Goal: Task Accomplishment & Management: Complete application form

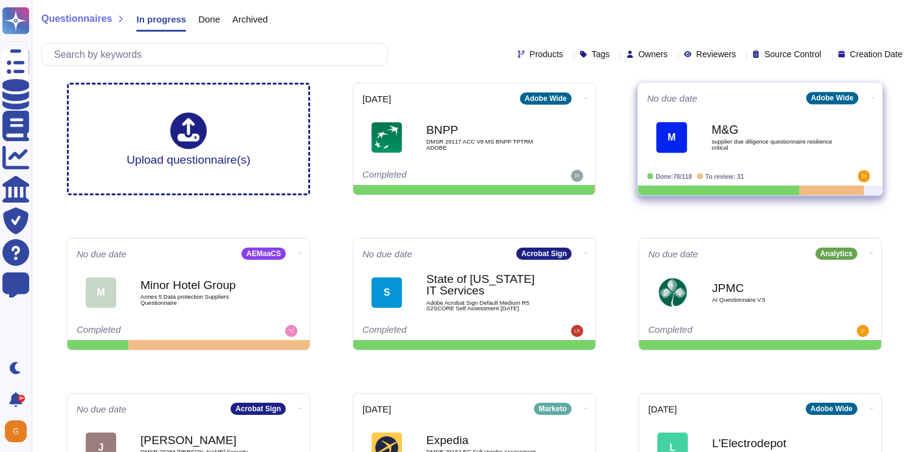
click at [744, 140] on span "supplier due diligence questionnaire resilience critical" at bounding box center [772, 145] width 123 height 12
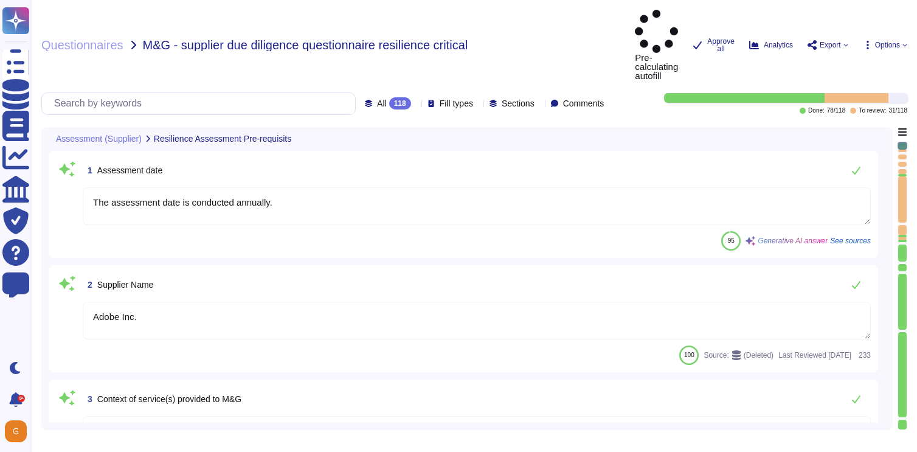
type textarea "The assessment date is conducted annually."
type textarea "Adobe Inc."
type textarea "Founded in [DATE], Adobe Inc. is one of the largest and most diversified softwa…"
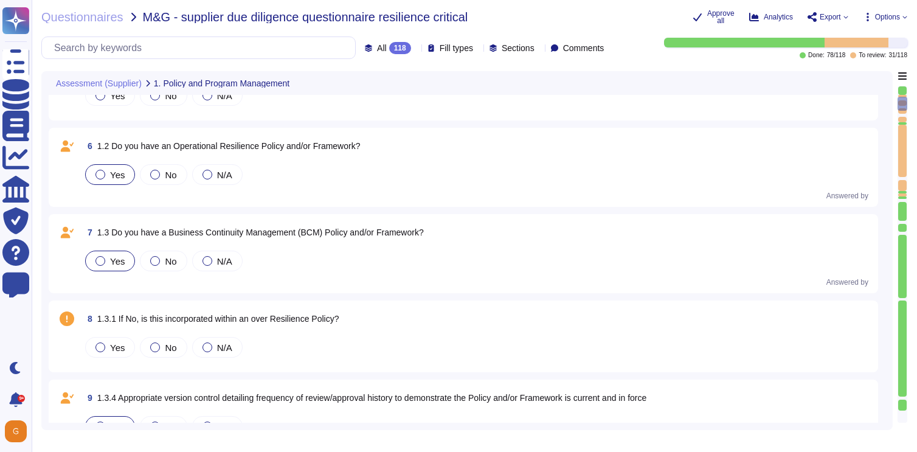
scroll to position [538, 0]
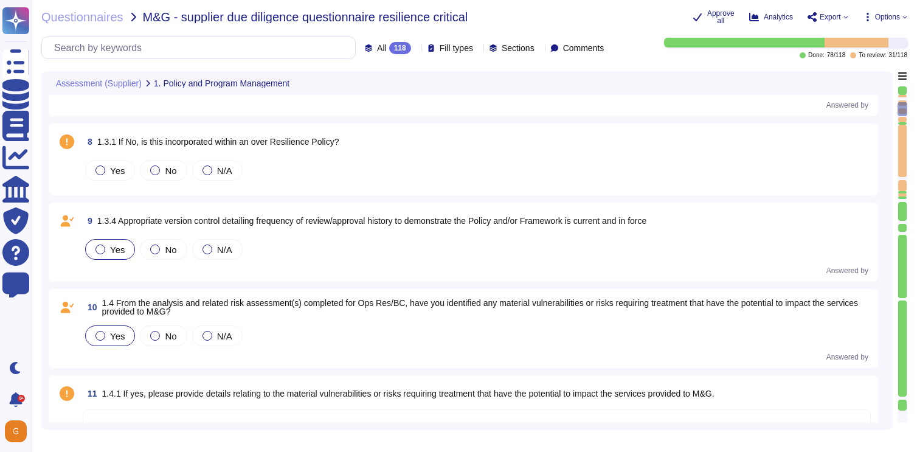
type textarea "Yes, Adobe has a defined central team known as the Enterprise Resilience Steeri…"
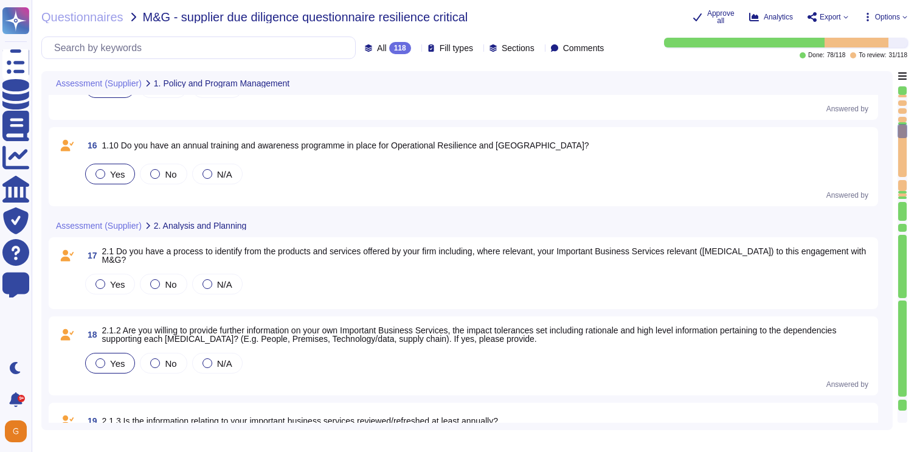
scroll to position [1398, 0]
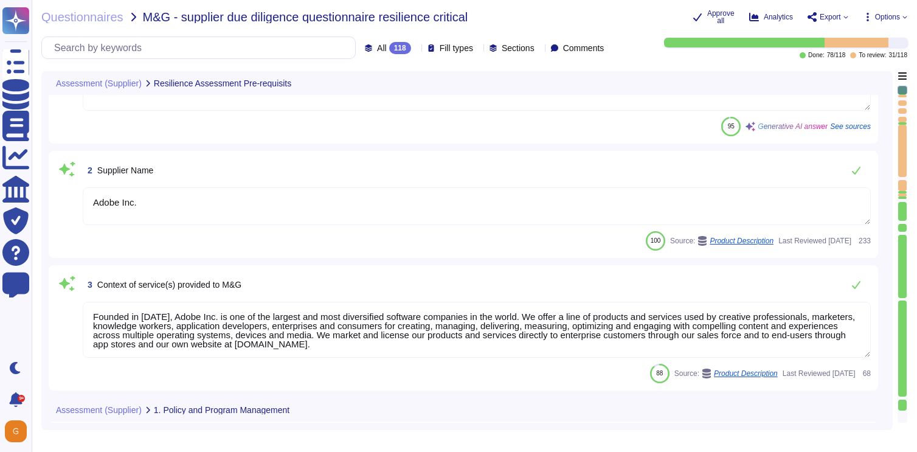
type textarea "The assessment date is conducted annually."
type textarea "Adobe Inc."
type textarea "Founded in [DATE], Adobe Inc. is one of the largest and most diversified softwa…"
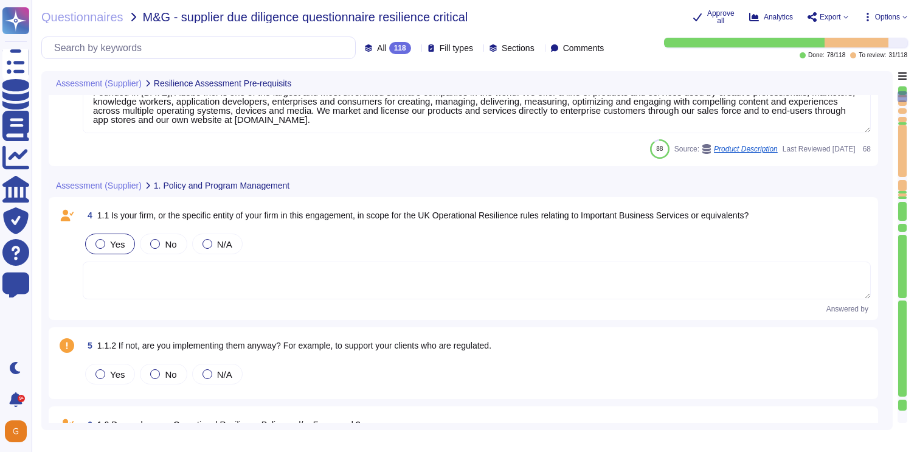
scroll to position [292, 0]
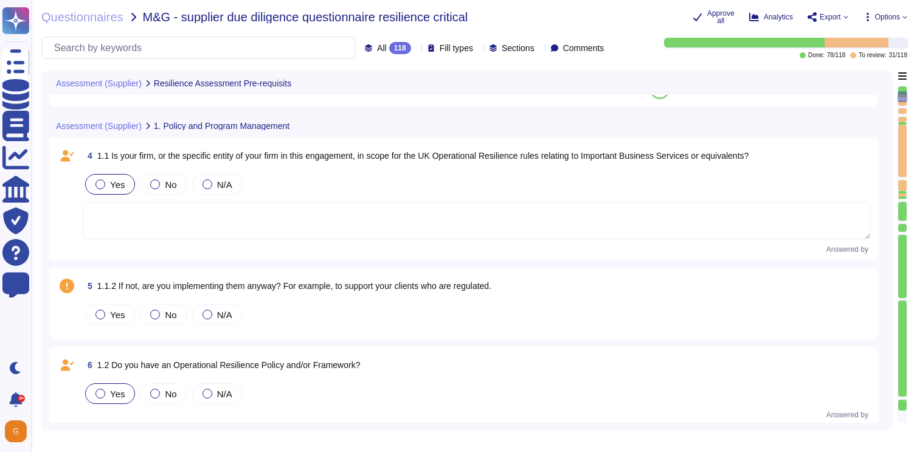
type textarea "The assessment date is conducted annually."
type textarea "Adobe Inc."
type textarea "Founded in [DATE], Adobe Inc. is one of the largest and most diversified softwa…"
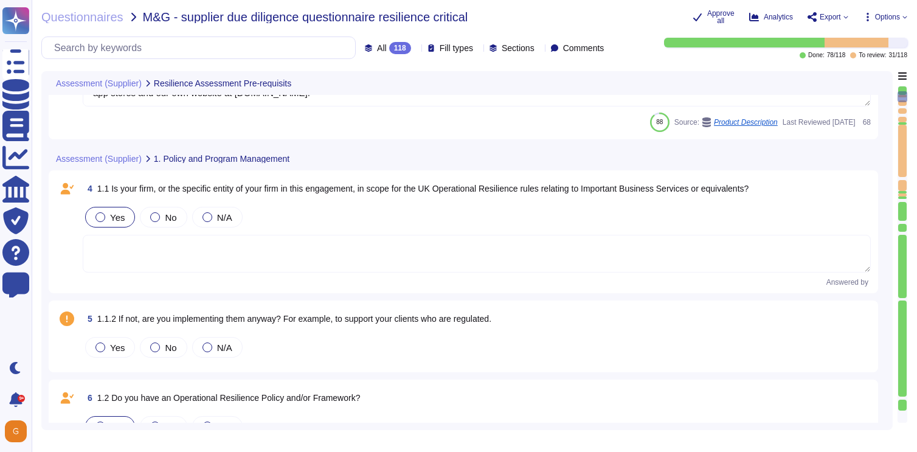
click at [157, 187] on span "1.1 Is your firm, or the specific entity of your firm in this engagement, in sc…" at bounding box center [423, 189] width 652 height 10
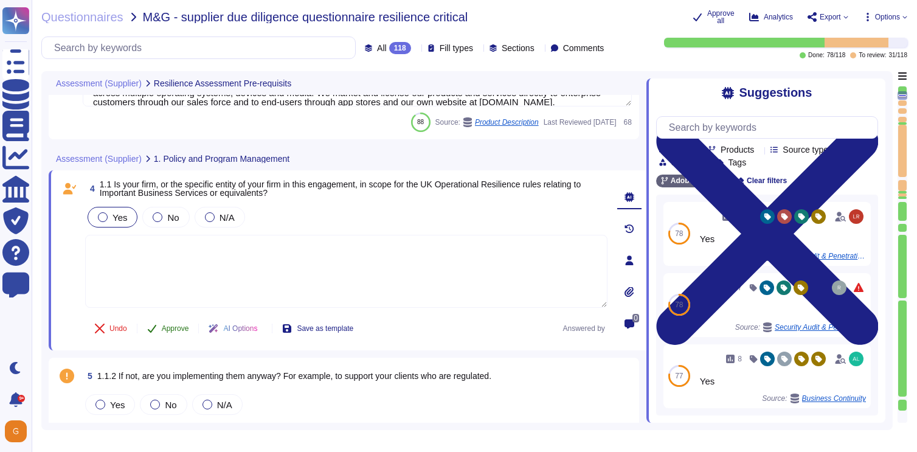
click at [169, 329] on span "Approve" at bounding box center [175, 328] width 27 height 7
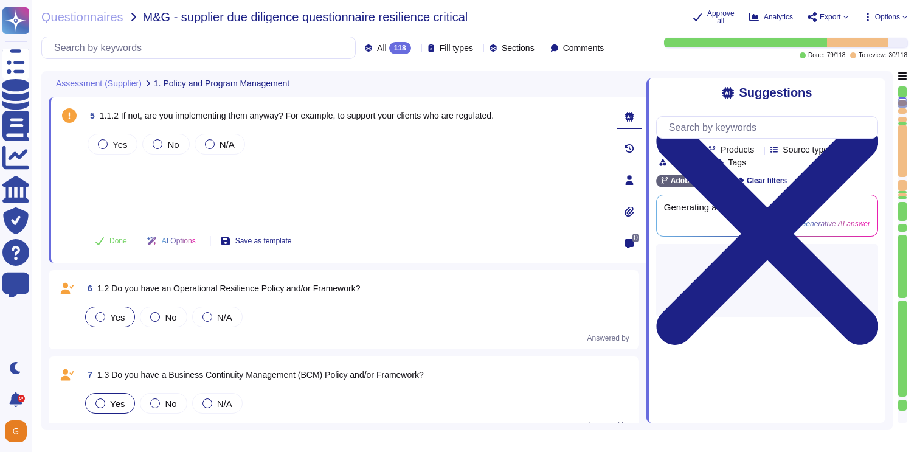
scroll to position [493, 0]
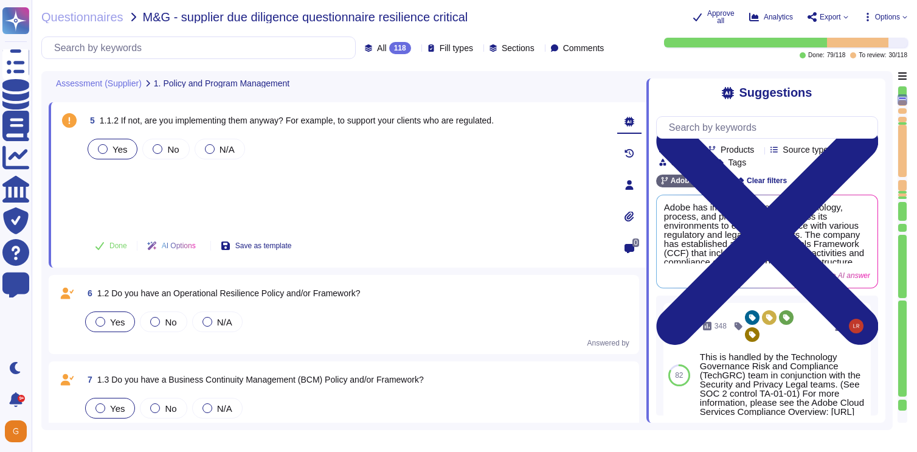
click at [105, 151] on div at bounding box center [103, 149] width 10 height 10
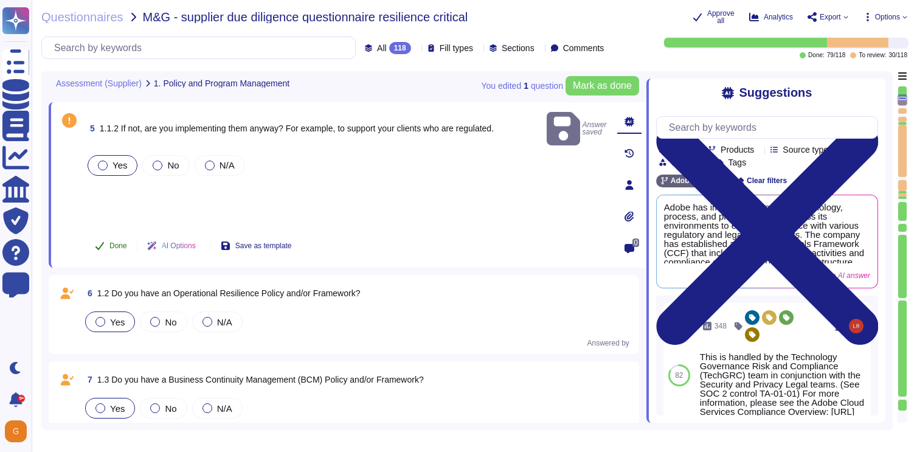
click at [120, 244] on span "Done" at bounding box center [118, 245] width 18 height 7
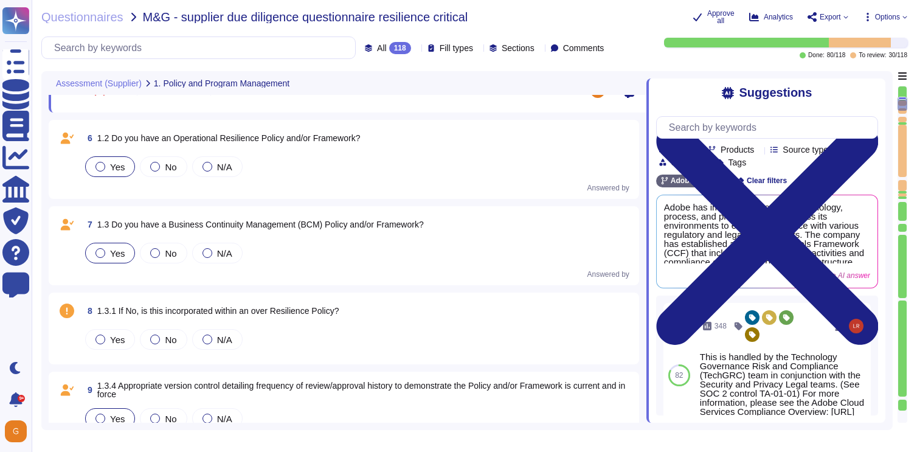
scroll to position [658, 0]
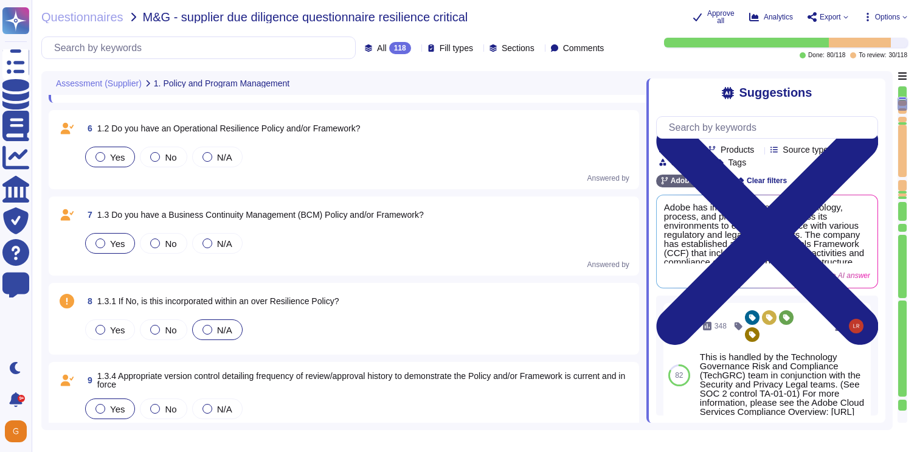
click at [207, 331] on div at bounding box center [207, 330] width 10 height 10
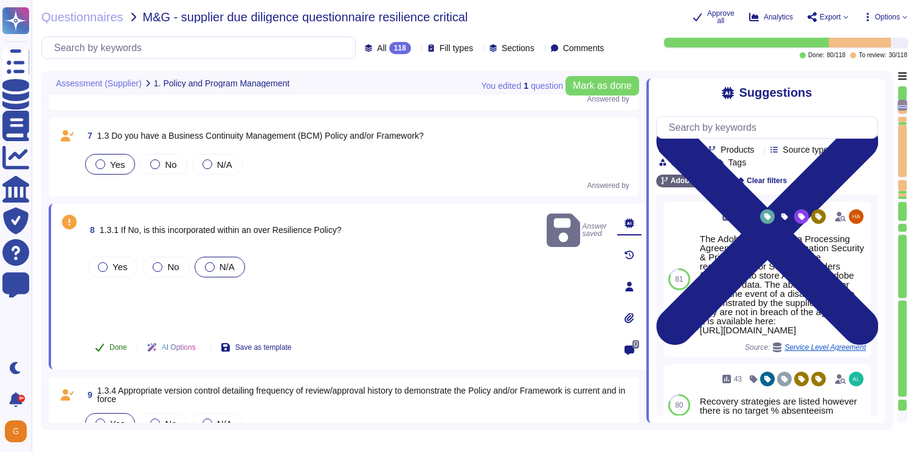
click at [109, 353] on button "Done" at bounding box center [111, 347] width 52 height 24
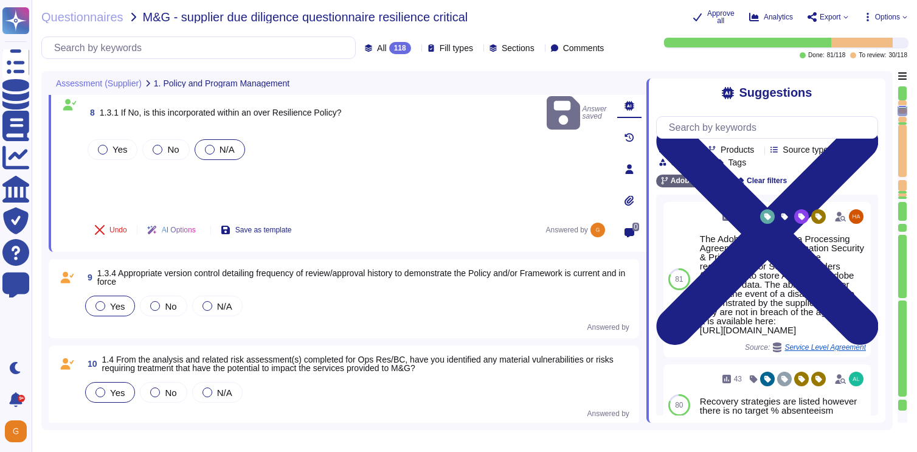
type textarea "Yes, Adobe has a defined central team known as the Enterprise Resilience Steeri…"
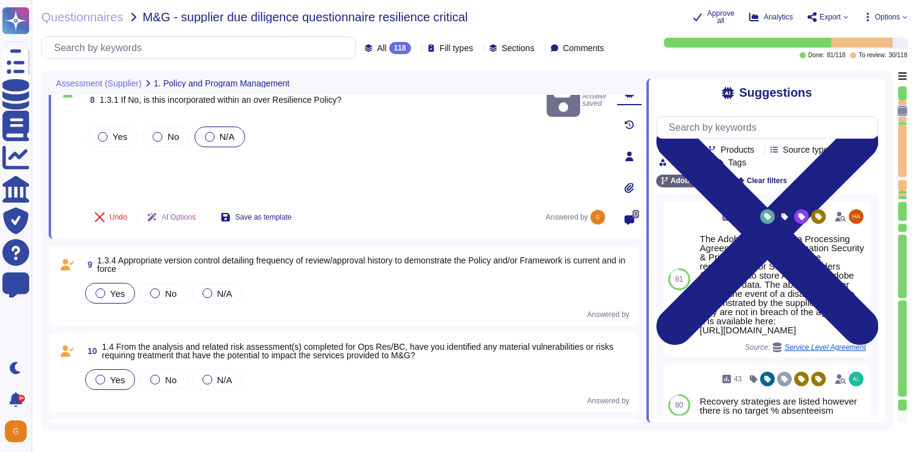
scroll to position [787, 0]
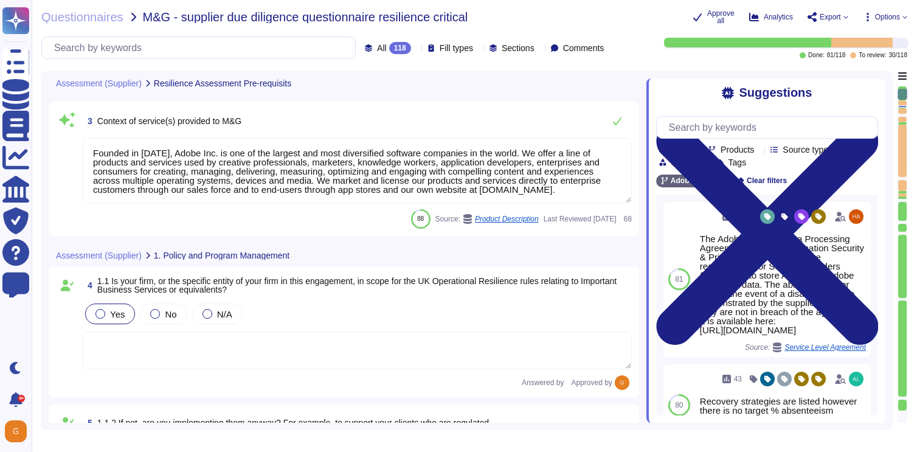
type textarea "The assessment date is conducted annually."
type textarea "Adobe Inc."
type textarea "Founded in [DATE], Adobe Inc. is one of the largest and most diversified softwa…"
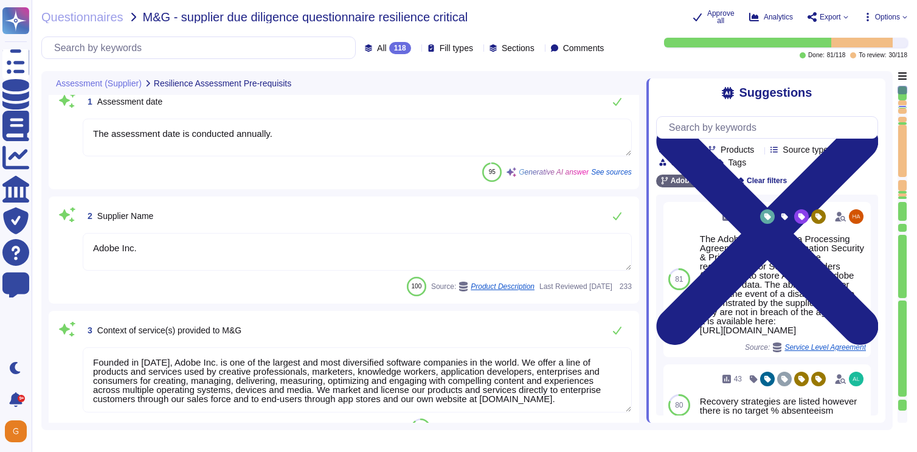
scroll to position [0, 0]
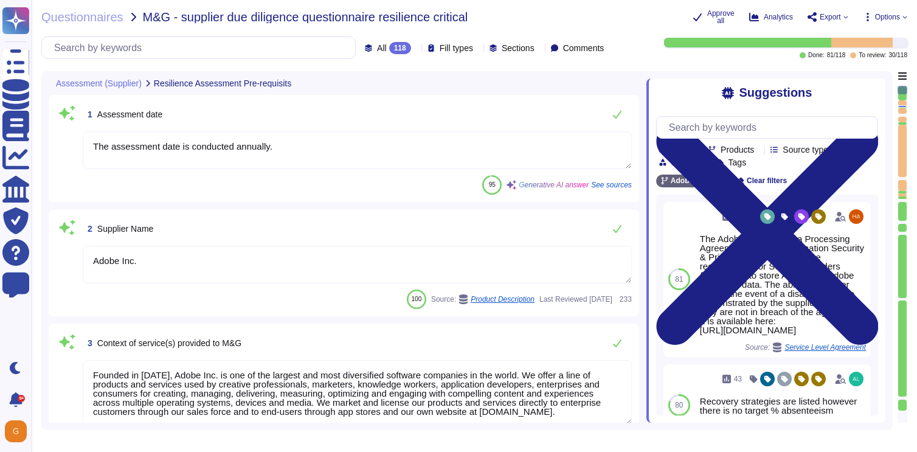
click at [292, 140] on textarea "The assessment date is conducted annually." at bounding box center [357, 150] width 549 height 38
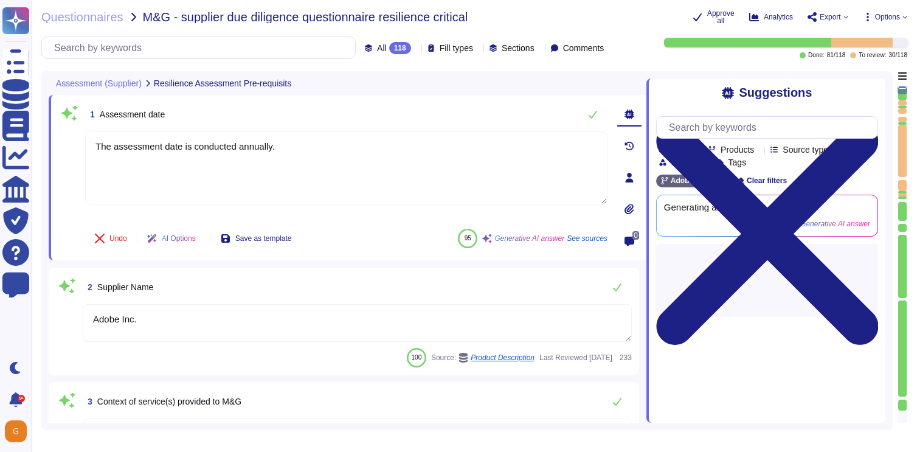
drag, startPoint x: 283, startPoint y: 148, endPoint x: 64, endPoint y: 135, distance: 219.8
click at [64, 135] on div "1 Assessment date The assessment date is conducted annually. Undo AI Options Sa…" at bounding box center [332, 177] width 549 height 151
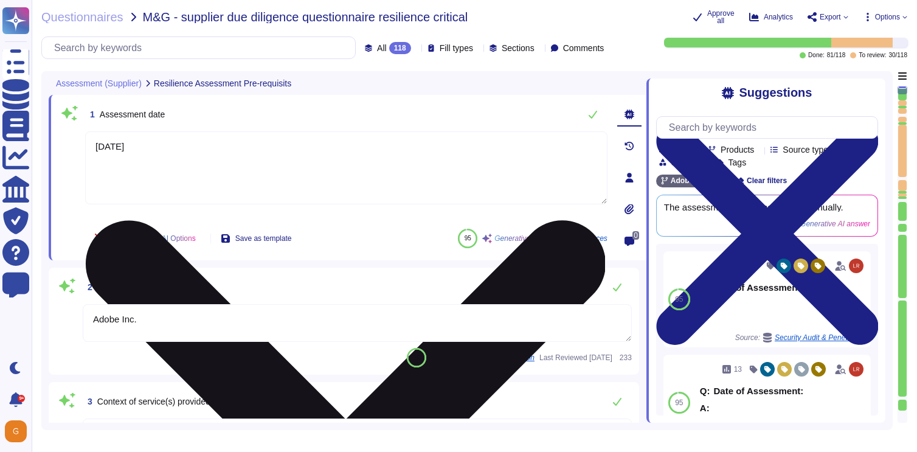
click at [114, 145] on textarea "[DATE]" at bounding box center [346, 167] width 522 height 73
click at [111, 145] on textarea "[DATE]" at bounding box center [346, 167] width 522 height 73
click at [128, 148] on textarea "09/24-2025" at bounding box center [346, 167] width 522 height 73
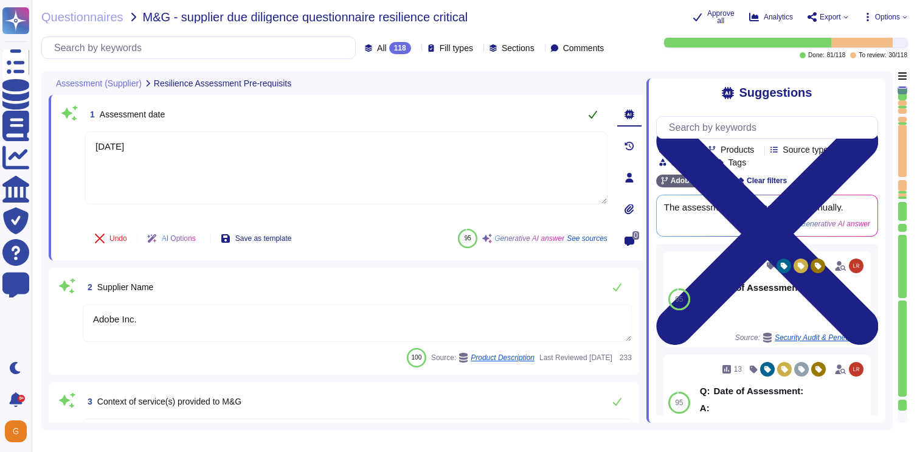
type textarea "[DATE]"
click at [590, 111] on icon at bounding box center [593, 114] width 10 height 10
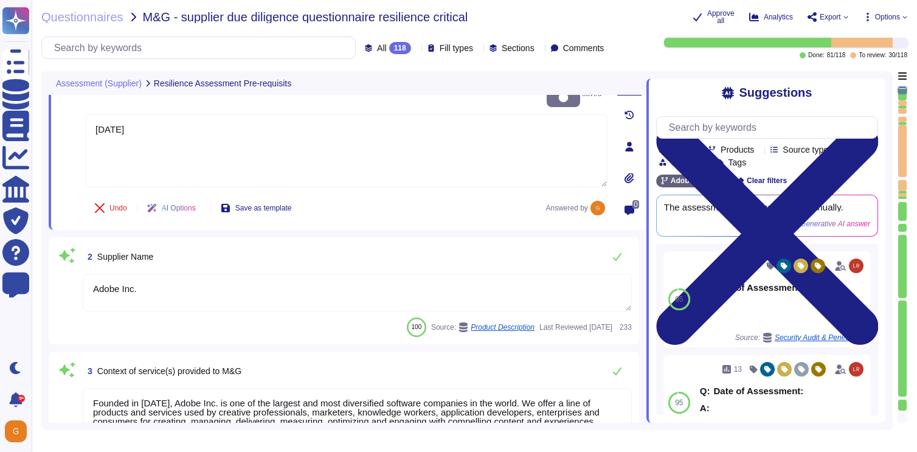
scroll to position [42, 0]
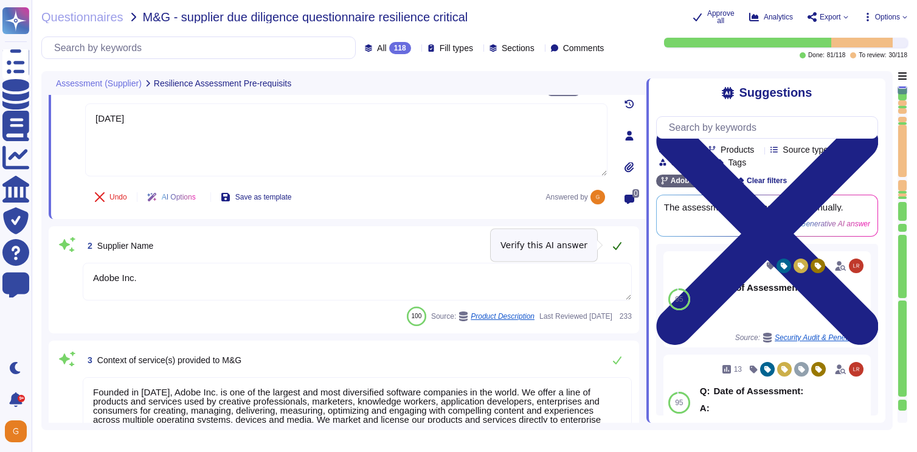
click at [616, 243] on icon at bounding box center [617, 246] width 10 height 10
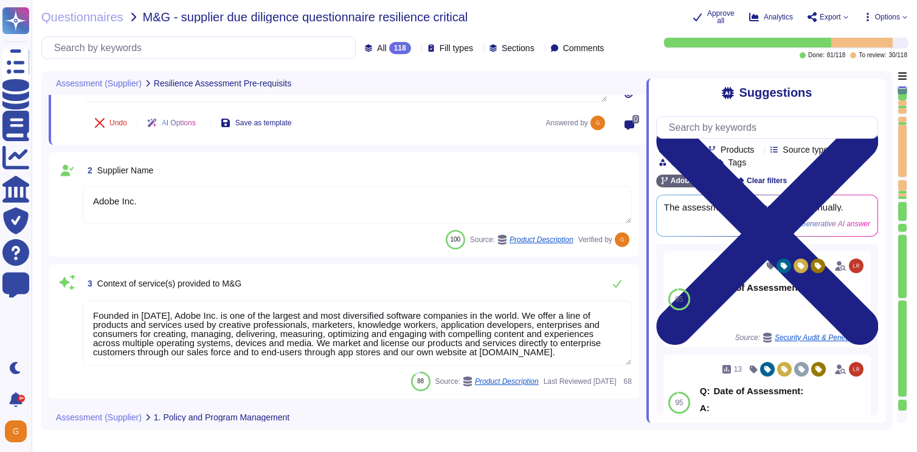
scroll to position [116, 0]
click at [617, 286] on icon at bounding box center [617, 283] width 10 height 10
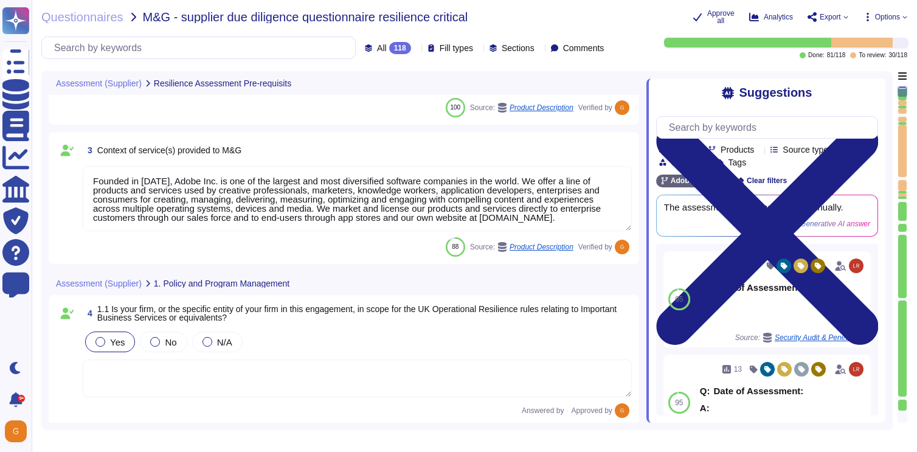
scroll to position [269, 0]
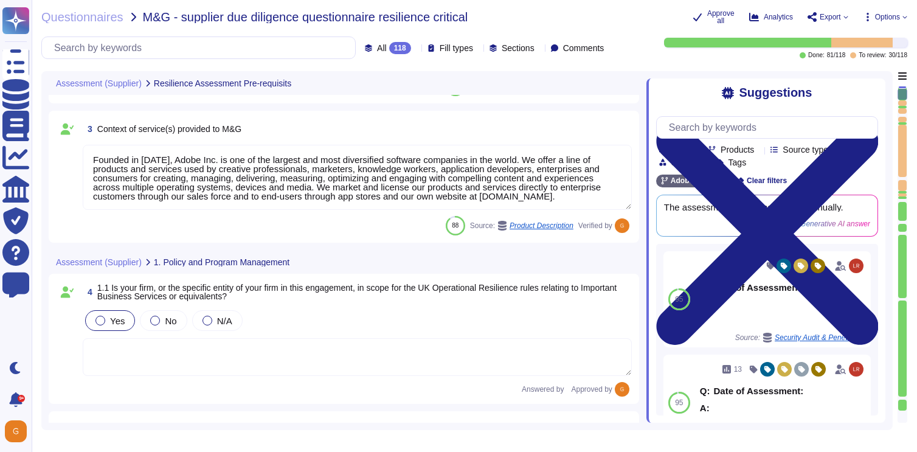
click at [297, 263] on icon at bounding box center [297, 263] width 0 height 0
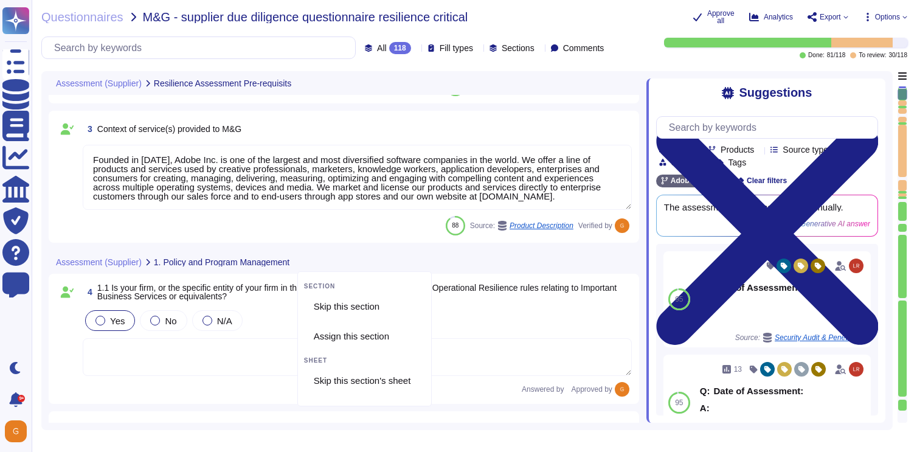
click at [297, 263] on icon at bounding box center [297, 263] width 0 height 0
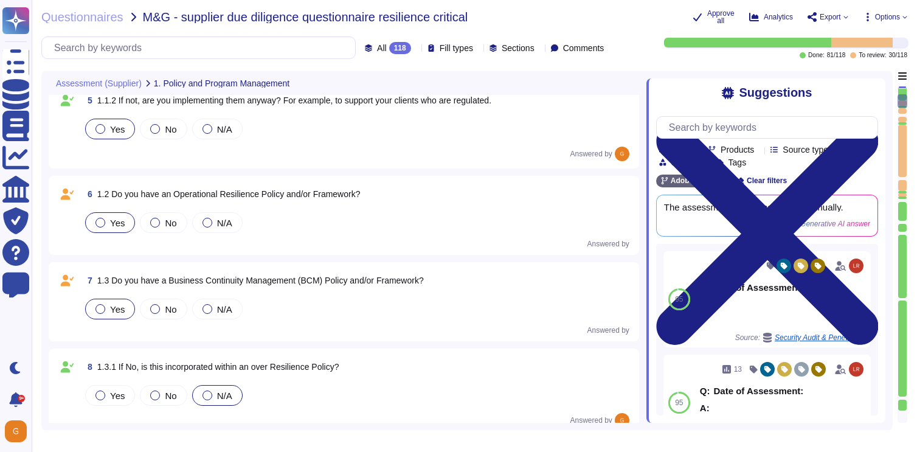
scroll to position [576, 0]
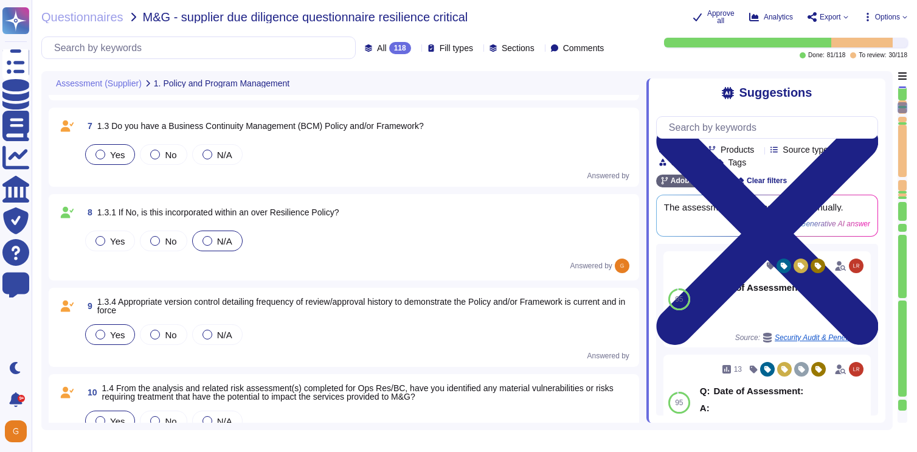
type textarea "Yes, Adobe has a defined central team known as the Enterprise Resilience Steeri…"
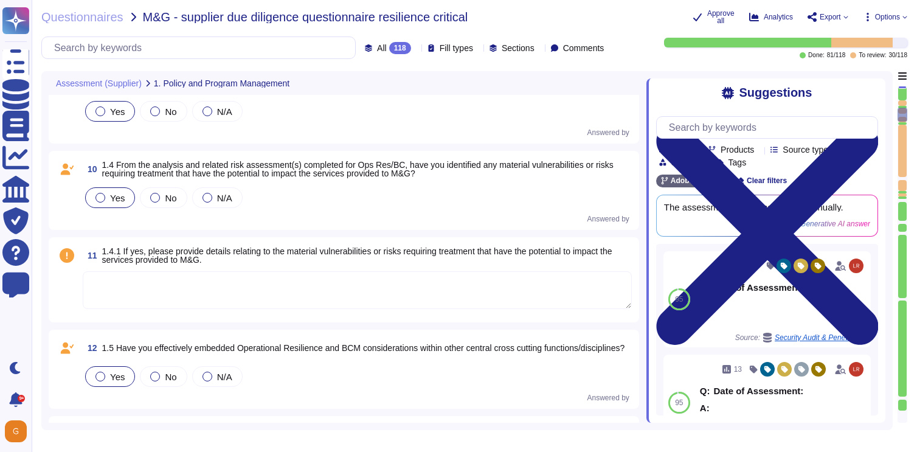
scroll to position [951, 0]
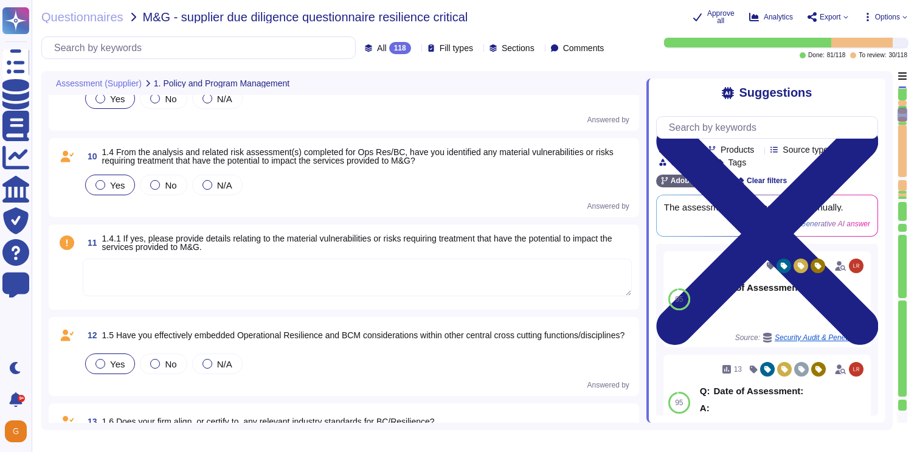
click at [432, 275] on textarea at bounding box center [357, 277] width 549 height 38
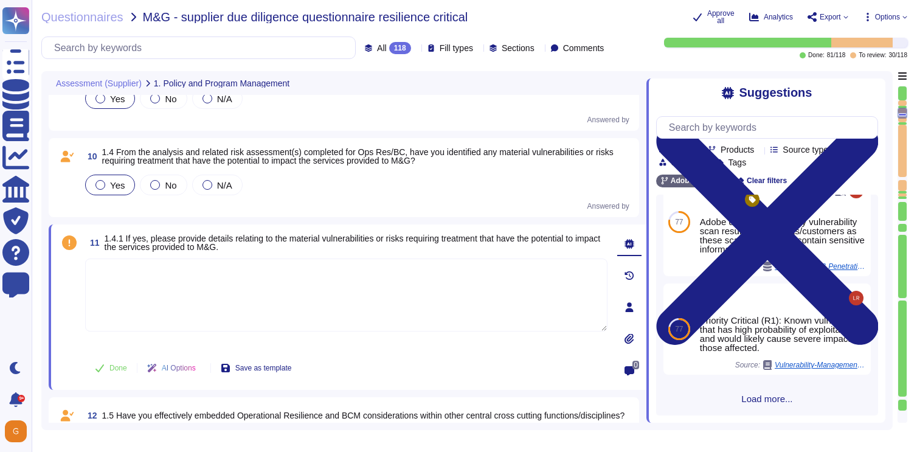
click at [767, 400] on span "Load more..." at bounding box center [767, 398] width 222 height 9
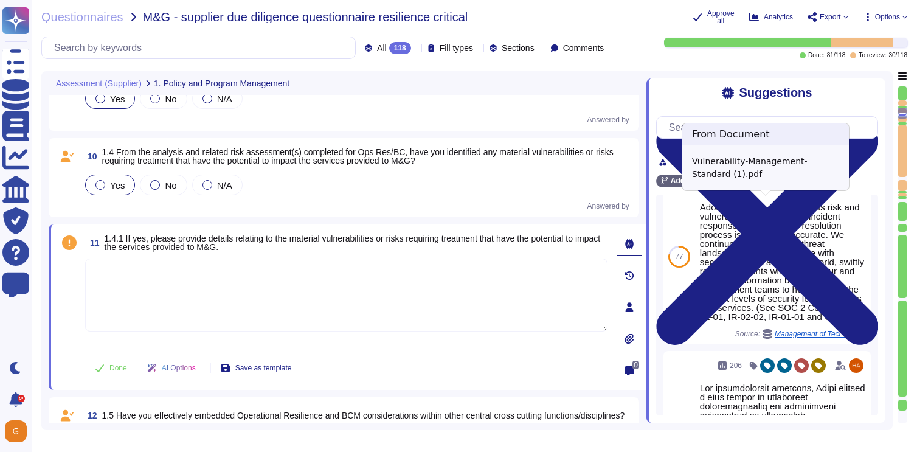
scroll to position [1181, 0]
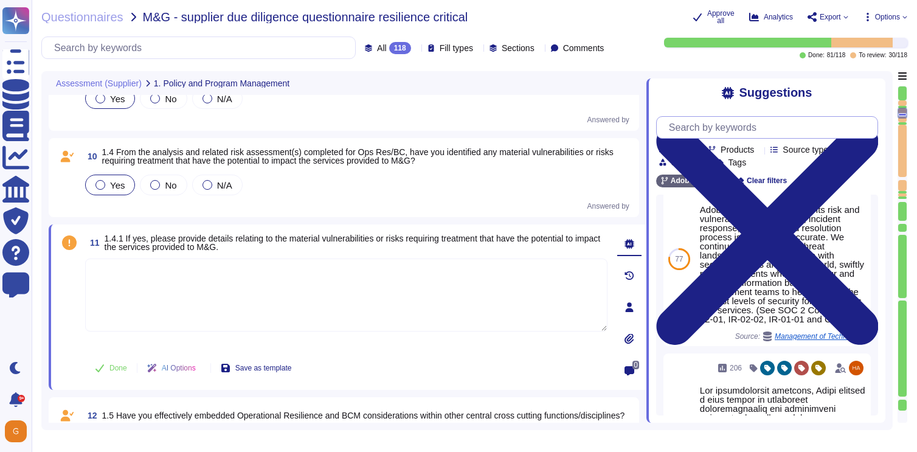
click at [755, 126] on input "text" at bounding box center [770, 127] width 215 height 21
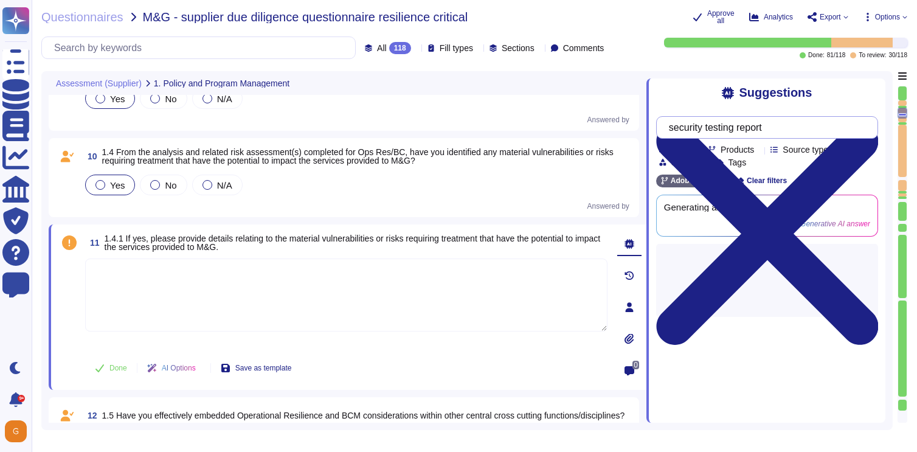
type input "security testing report"
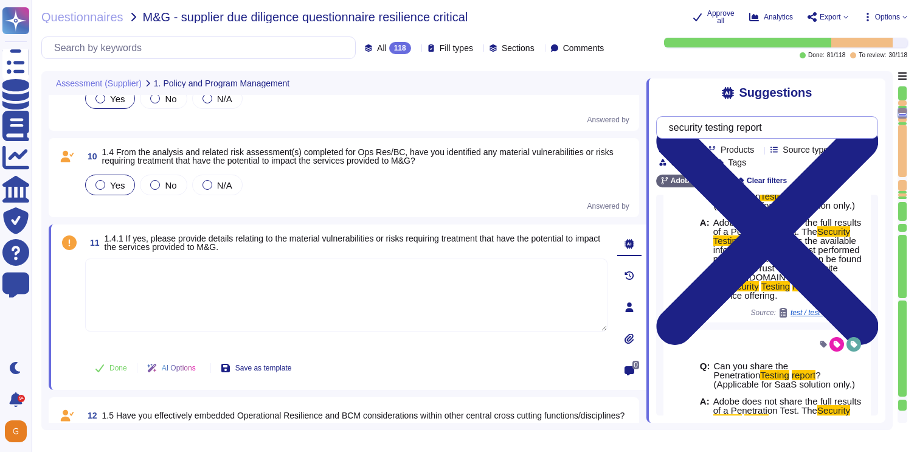
scroll to position [321, 0]
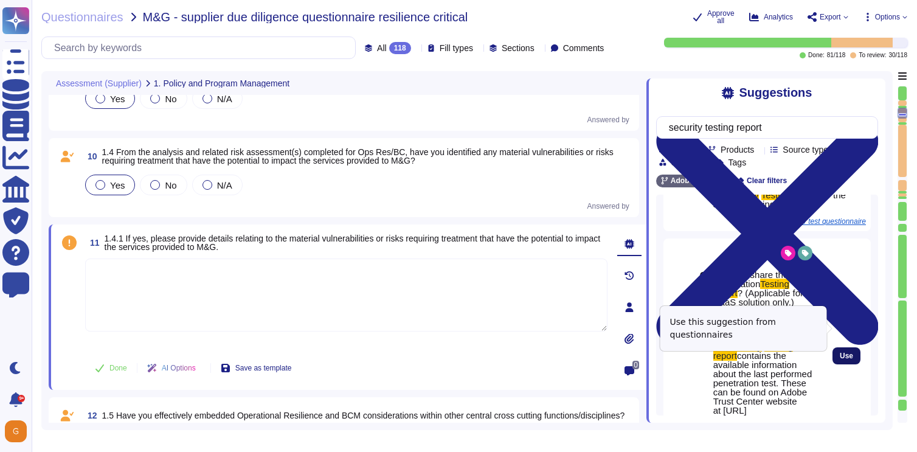
click at [849, 352] on span "Use" at bounding box center [846, 355] width 13 height 7
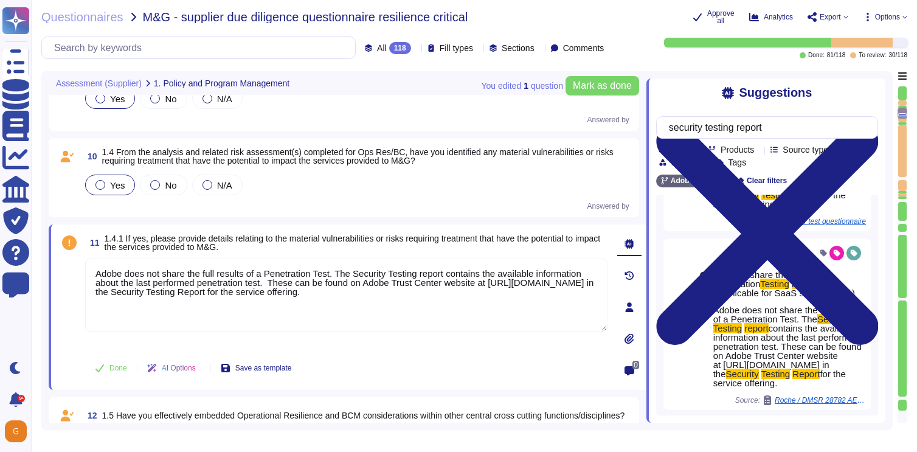
drag, startPoint x: 342, startPoint y: 272, endPoint x: 76, endPoint y: 271, distance: 266.3
click at [76, 271] on div "11 1.4.1 If yes, please provide details relating to the material vulnerabilitie…" at bounding box center [332, 307] width 549 height 151
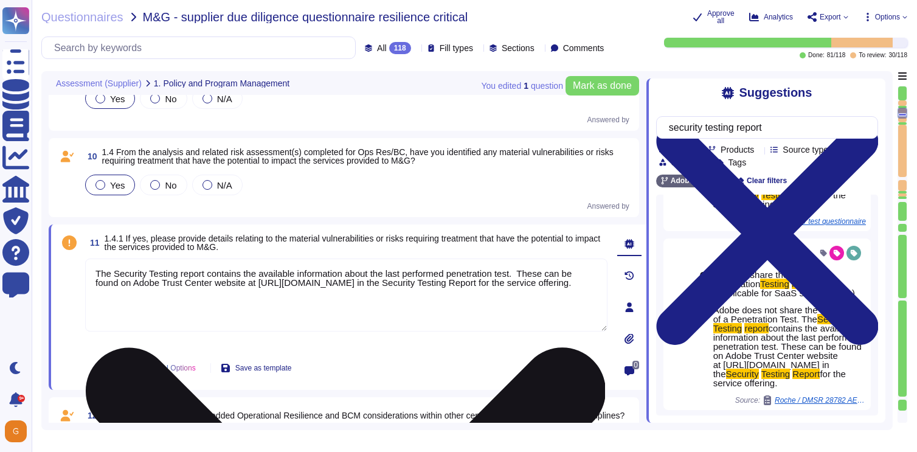
click at [209, 274] on textarea "The Security Testing report contains the available information about the last p…" at bounding box center [346, 294] width 522 height 73
click at [253, 274] on textarea "The Security Testing reports contains the available information about the last …" at bounding box center [346, 294] width 522 height 73
click at [250, 274] on textarea "The Security Testing reports contains the available information about the last …" at bounding box center [346, 294] width 522 height 73
click at [534, 274] on textarea "The Security Testing reports contain the available information about the last p…" at bounding box center [346, 294] width 522 height 73
click at [464, 292] on textarea "The Security Testing reports contain the available information about the last p…" at bounding box center [346, 294] width 522 height 73
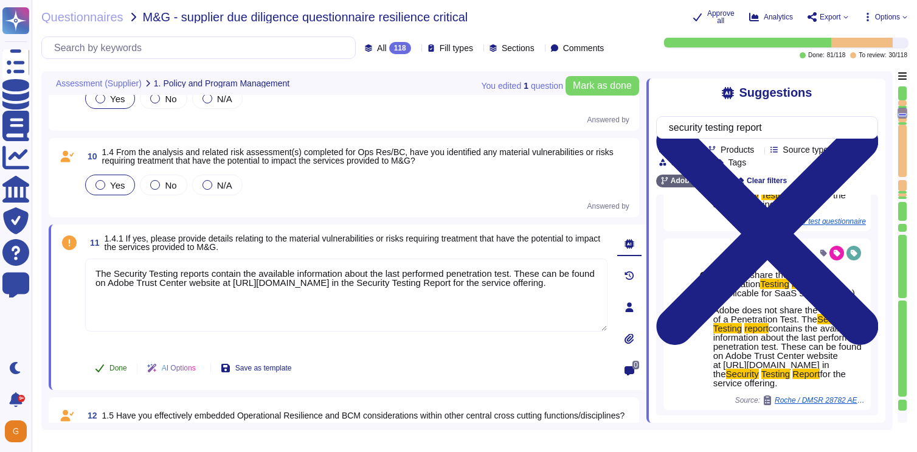
type textarea "The Security Testing reports contain the available information about the last p…"
click at [112, 370] on span "Done" at bounding box center [118, 367] width 18 height 7
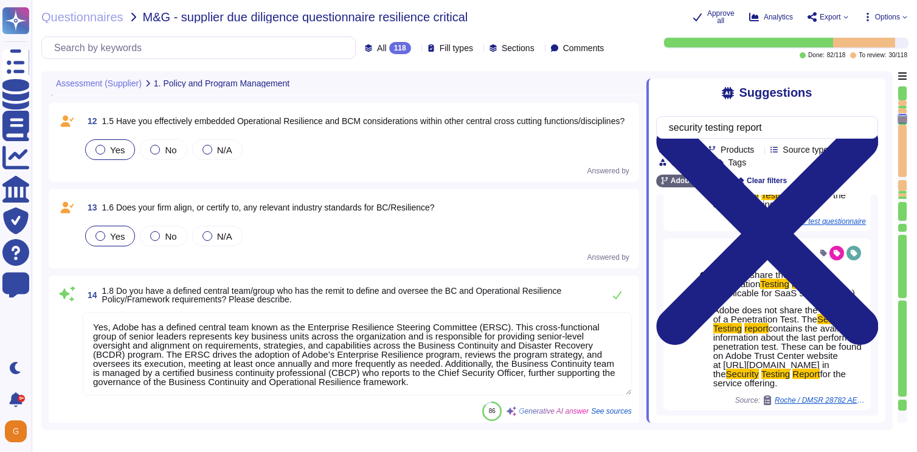
scroll to position [1237, 0]
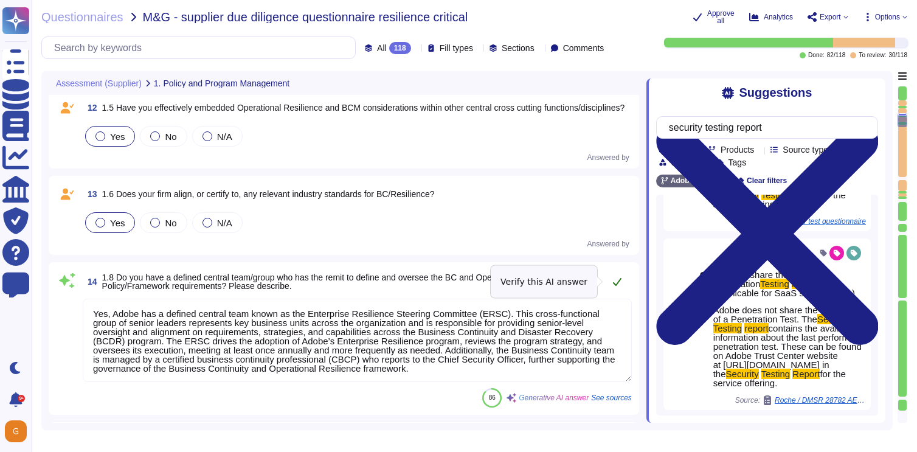
click at [613, 279] on icon at bounding box center [617, 282] width 10 height 10
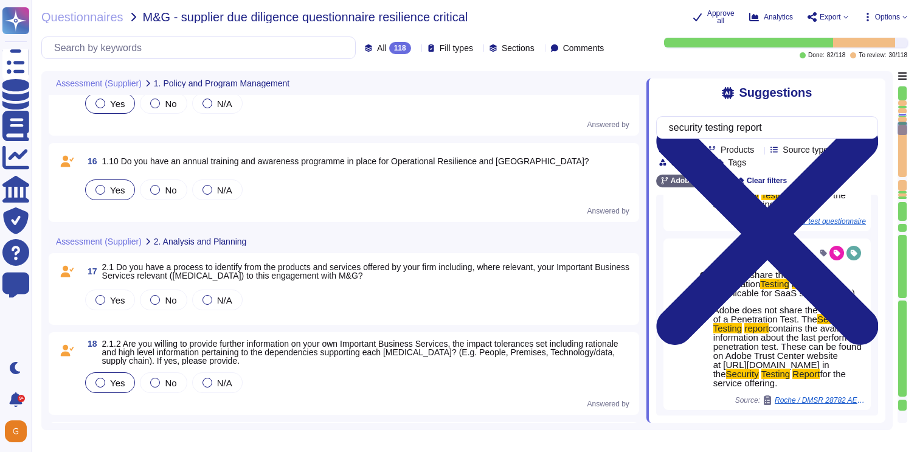
scroll to position [1579, 0]
click at [120, 291] on div "Yes" at bounding box center [110, 298] width 50 height 21
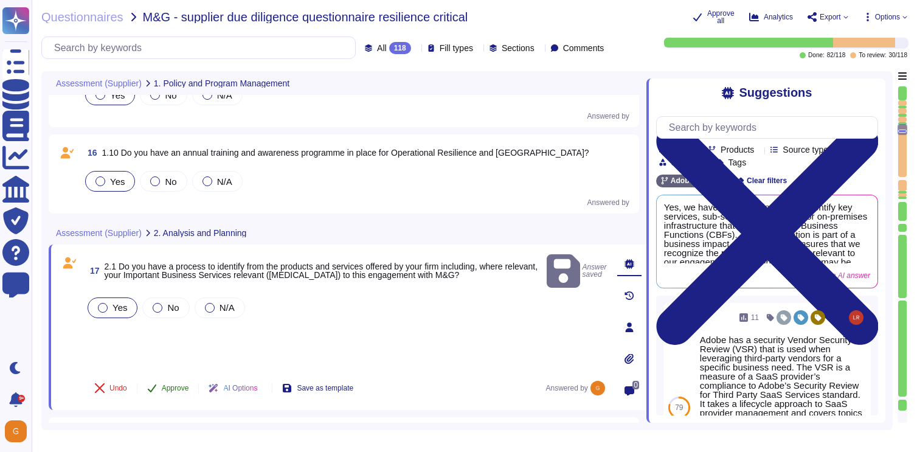
click at [178, 382] on button "Approve" at bounding box center [167, 388] width 61 height 24
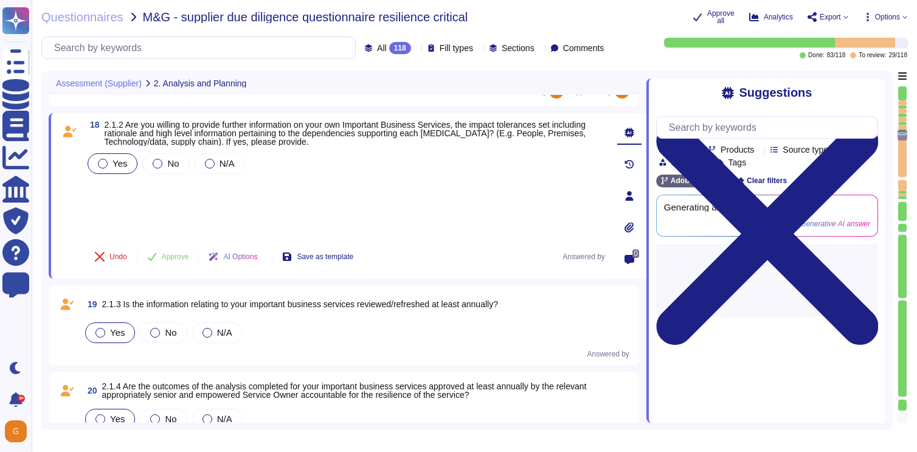
scroll to position [1786, 0]
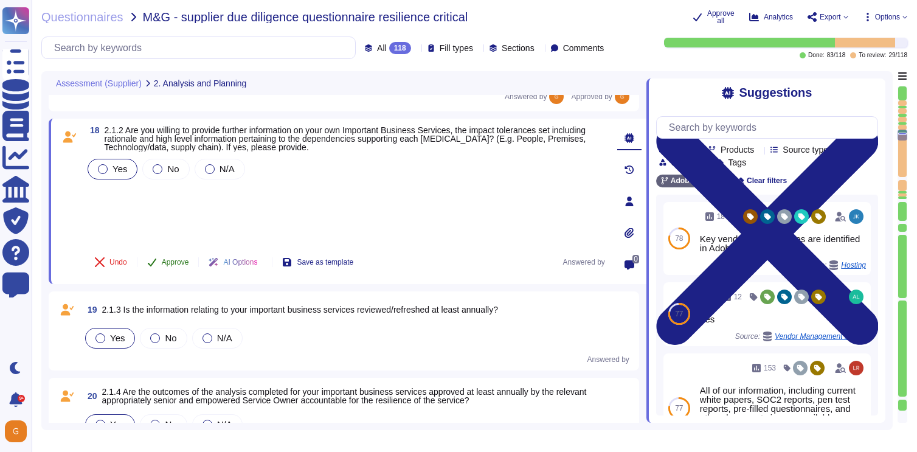
click at [174, 258] on span "Approve" at bounding box center [175, 261] width 27 height 7
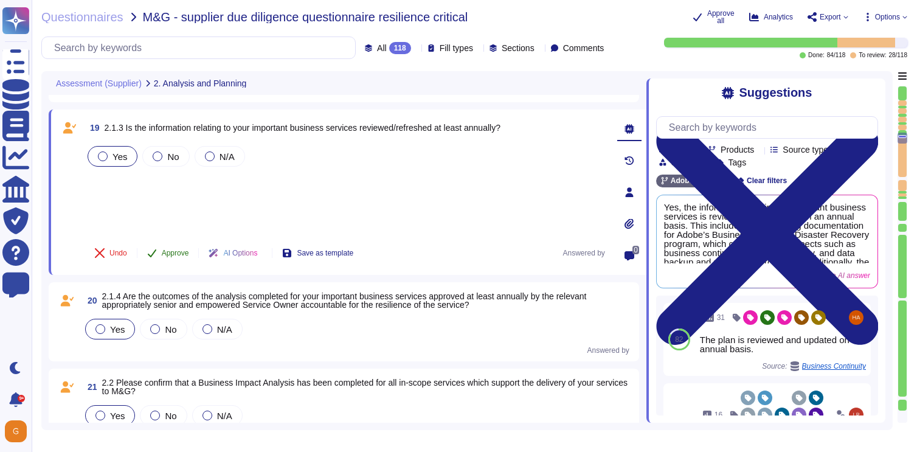
click at [166, 256] on span "Approve" at bounding box center [175, 252] width 27 height 7
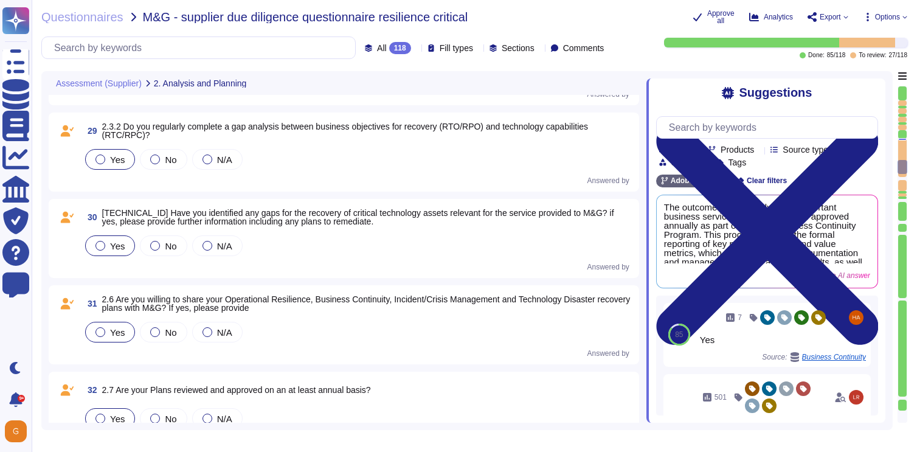
scroll to position [2773, 0]
click at [307, 317] on div "31 2.6 Are you willing to share your Operational Resilience, Business Continuit…" at bounding box center [344, 323] width 576 height 64
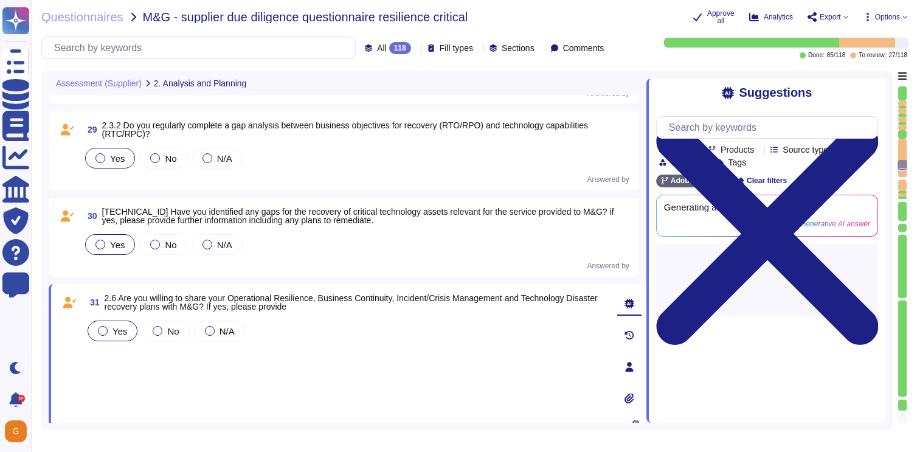
click at [268, 358] on div "Yes No N/A" at bounding box center [346, 363] width 522 height 90
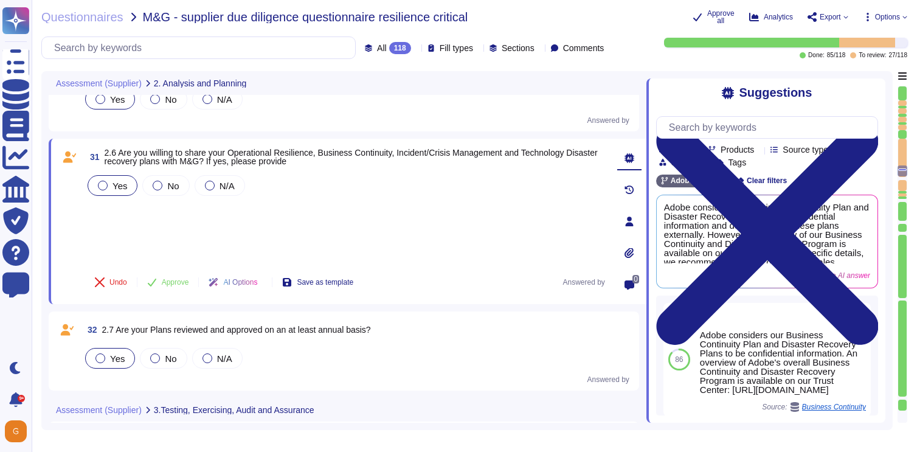
scroll to position [2919, 0]
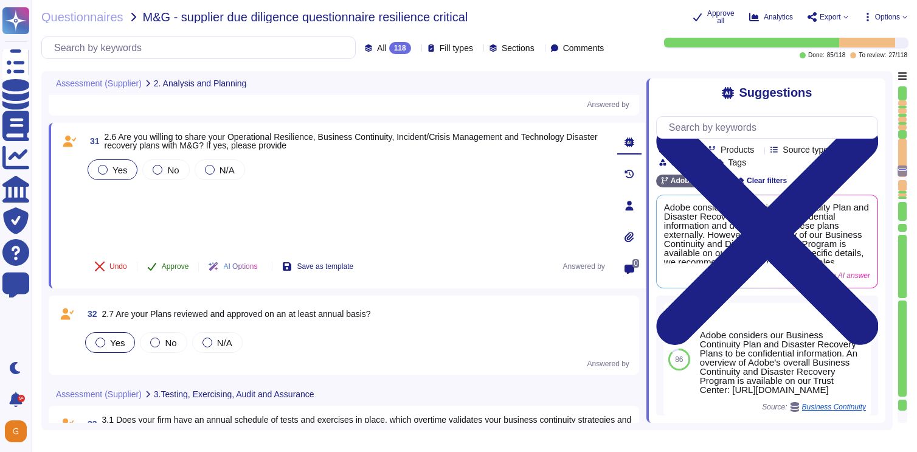
click at [178, 264] on span "Approve" at bounding box center [175, 266] width 27 height 7
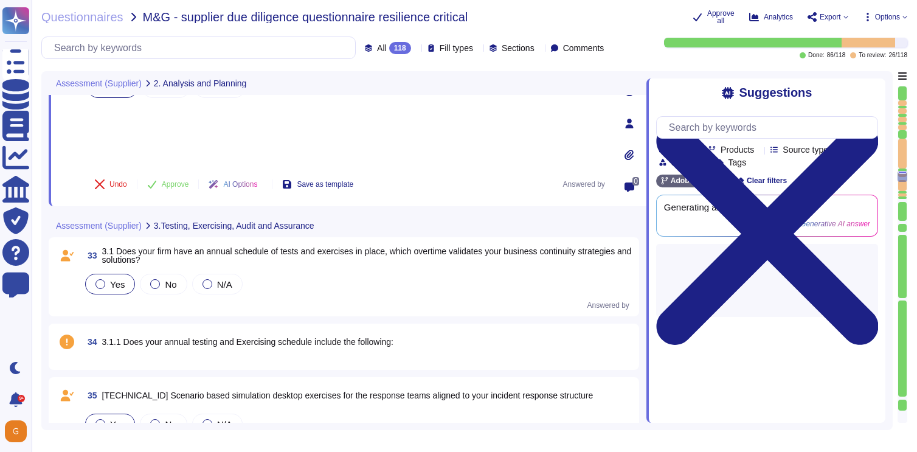
type textarea "To ensure alignment and mitigate any gaps in RTO, RPO, and impact tolerances be…"
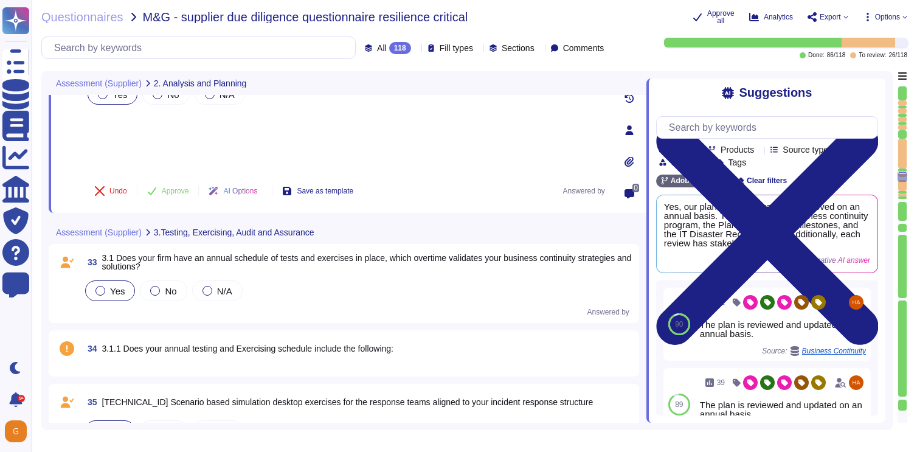
scroll to position [1, 0]
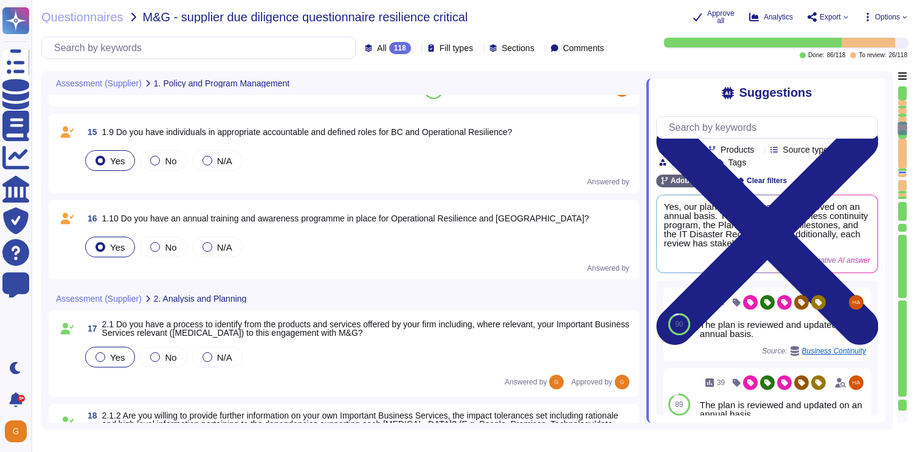
type textarea "Yes, Adobe has a defined central team known as the Enterprise Resilience Steeri…"
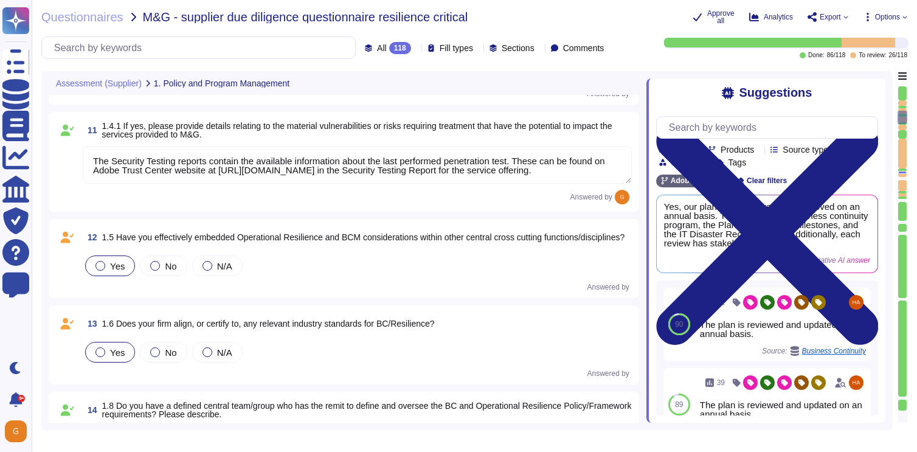
scroll to position [1042, 0]
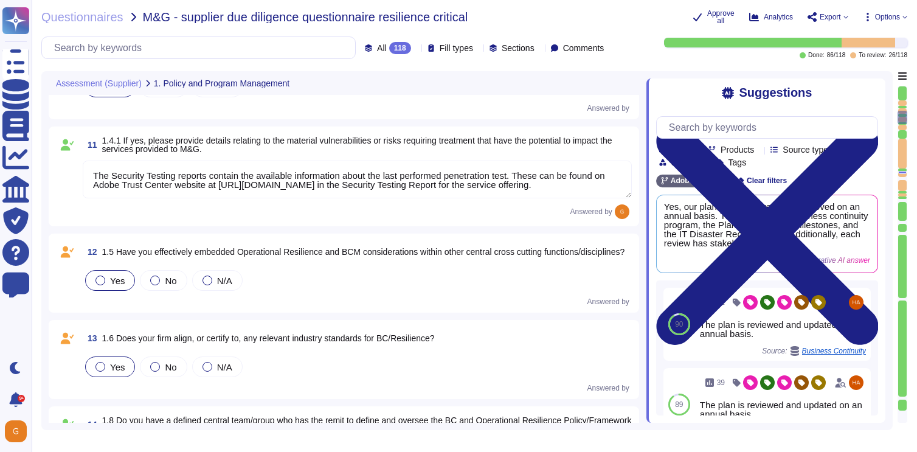
click at [503, 176] on textarea "The Security Testing reports contain the available information about the last p…" at bounding box center [357, 179] width 549 height 38
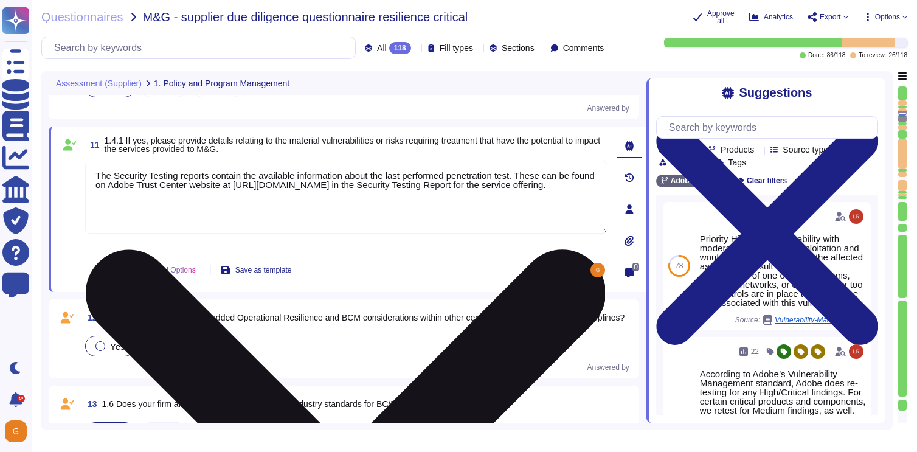
click at [524, 173] on textarea "The Security Testing reports contain the available information about the last p…" at bounding box center [346, 196] width 522 height 73
click at [95, 175] on textarea "The Security Testing reports contain the available information about the last p…" at bounding box center [346, 196] width 522 height 73
click at [187, 177] on textarea "The Security Testing reports contain the available information about the last p…" at bounding box center [346, 196] width 522 height 73
drag, startPoint x: 95, startPoint y: 176, endPoint x: 137, endPoint y: 195, distance: 45.7
click at [137, 195] on textarea "The Security Testing Reports contain the available information about the last p…" at bounding box center [346, 196] width 522 height 73
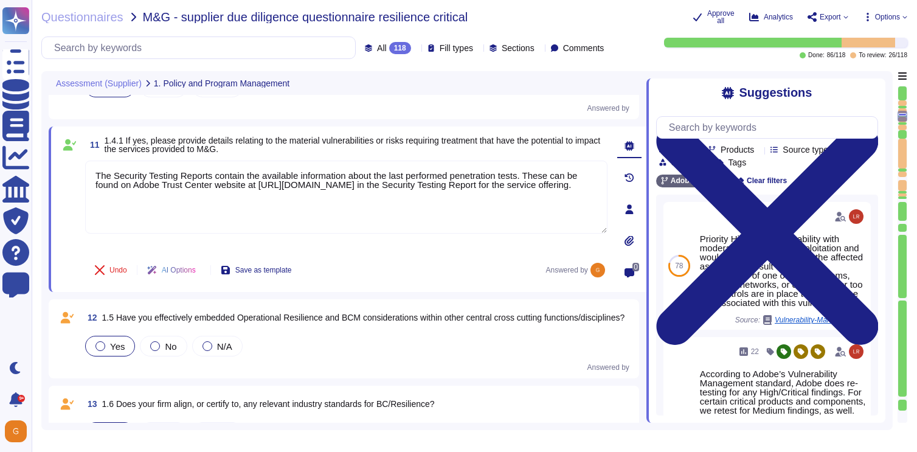
type textarea "The Security Testing Reports contain the available information about the last p…"
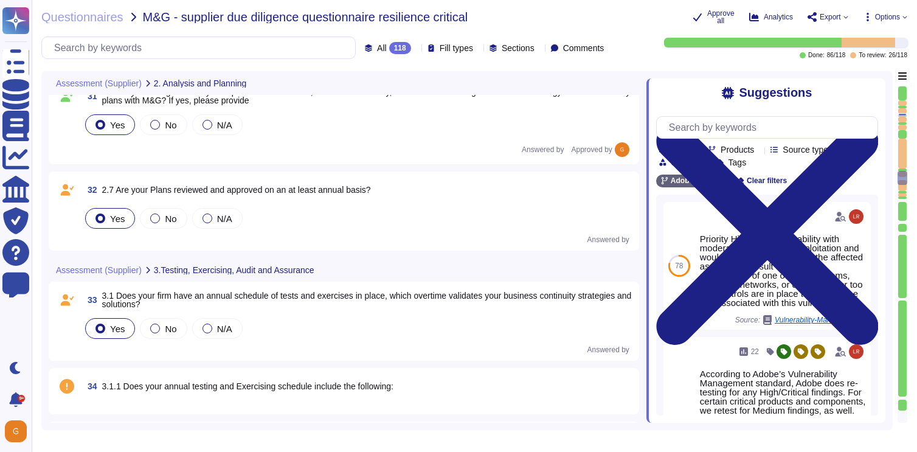
type textarea "To ensure alignment and mitigate any gaps in RTO, RPO, and impact tolerances be…"
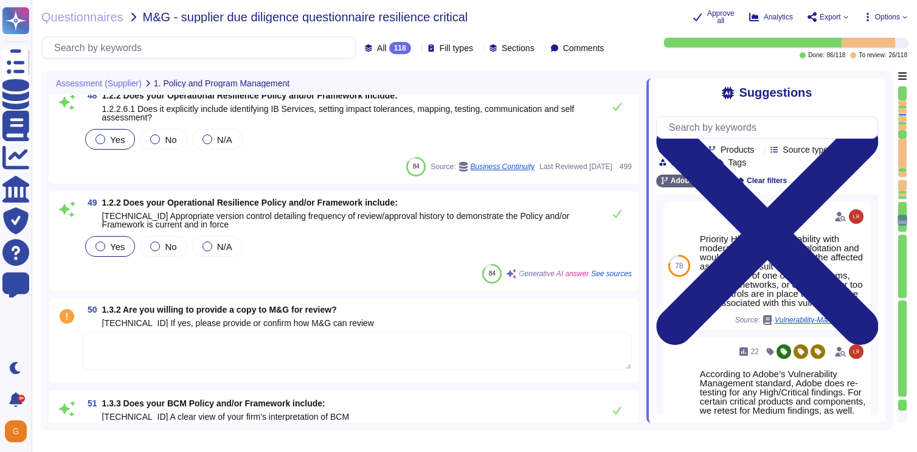
scroll to position [4671, 0]
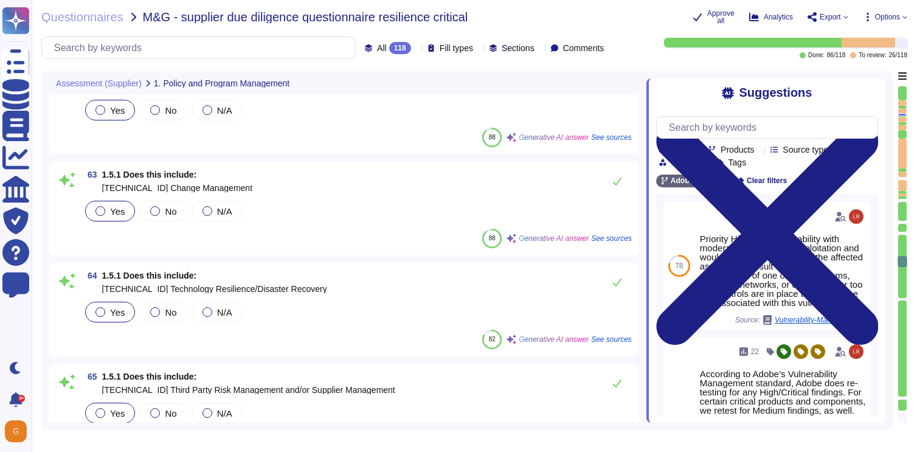
type textarea "Adobe takes into account several relevant international standards, including IS…"
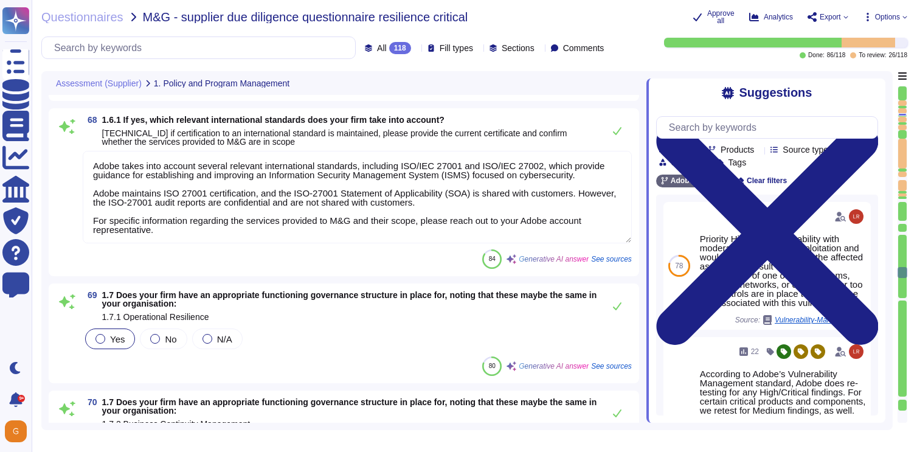
scroll to position [6512, 0]
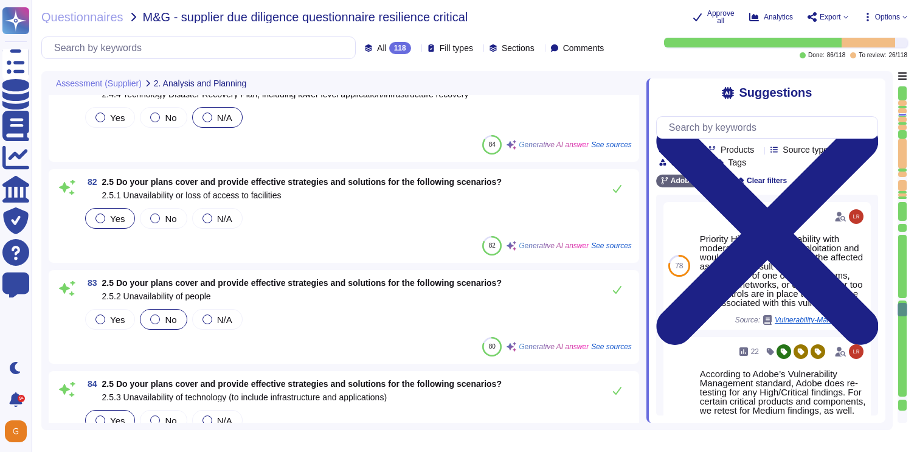
type textarea "Adobe is committed to maintaining the highest standards of security and complia…"
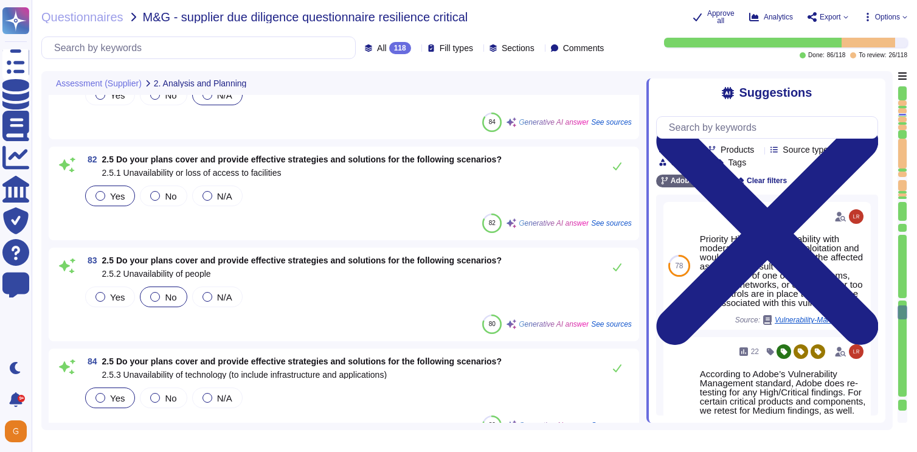
scroll to position [7814, 0]
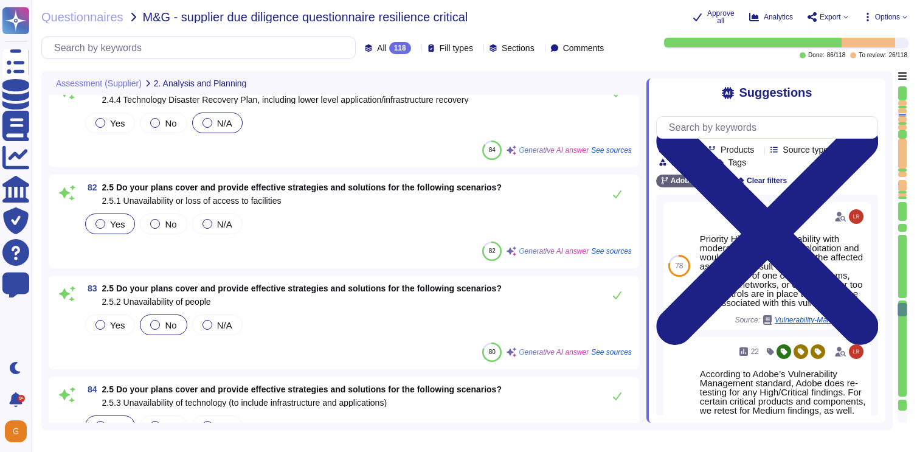
type textarea "Adobe is committed to maintaining the highest standards of security and complia…"
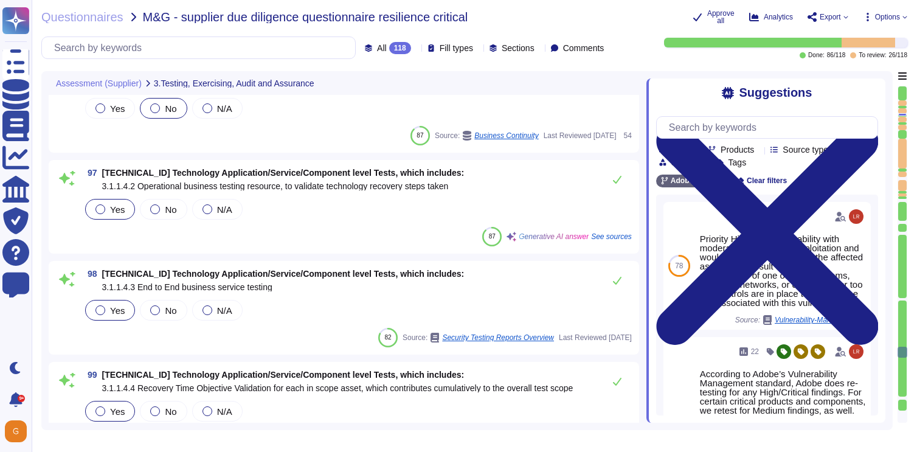
scroll to position [9378, 0]
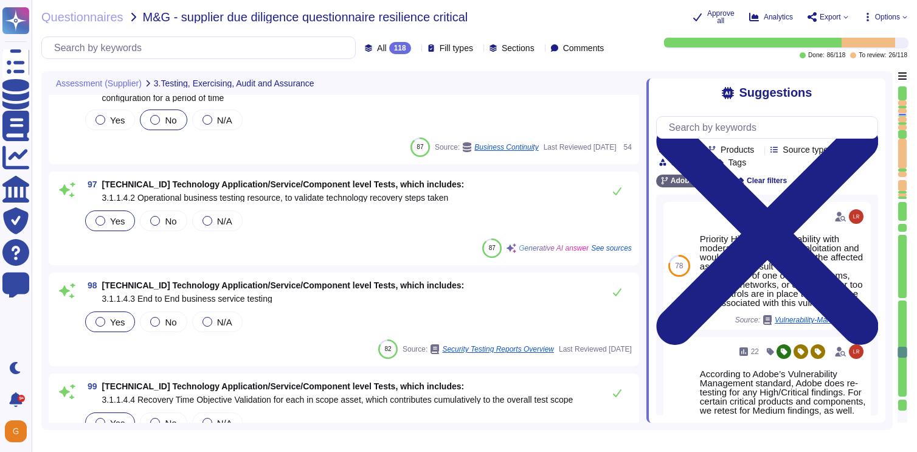
click at [616, 252] on span "See sources" at bounding box center [611, 247] width 41 height 7
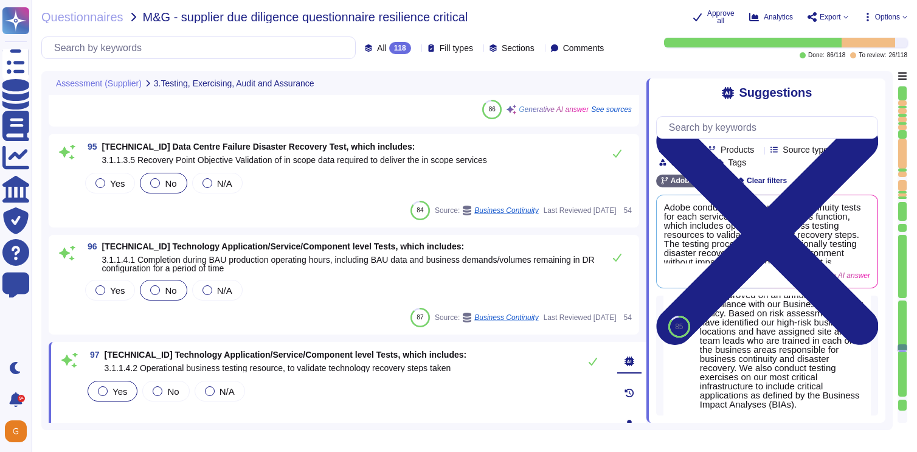
scroll to position [9208, 0]
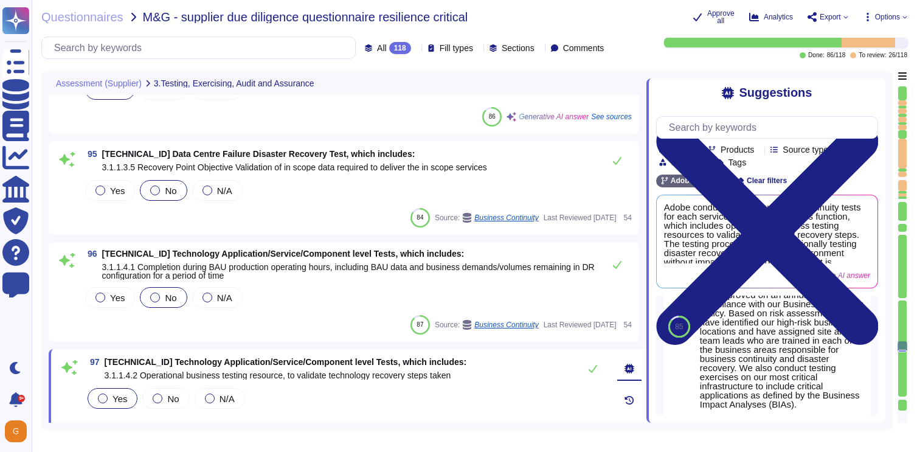
click at [487, 288] on div "96 [TECHNICAL_ID] Technology Application/Service/Component level Tests, which i…" at bounding box center [344, 291] width 576 height 85
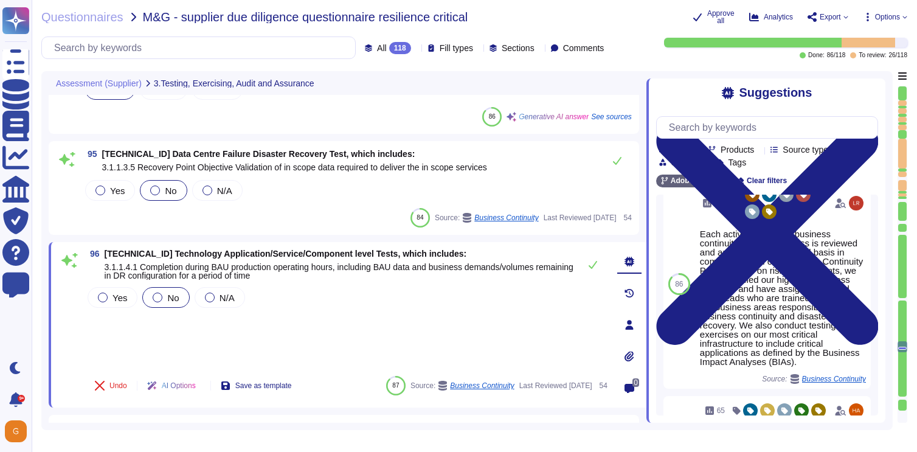
scroll to position [175, 0]
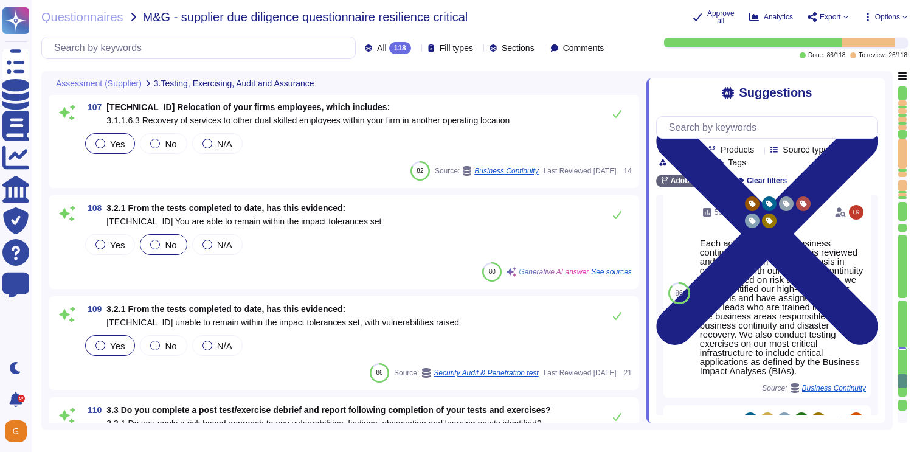
type textarea "[URL][DOMAIN_NAME]"
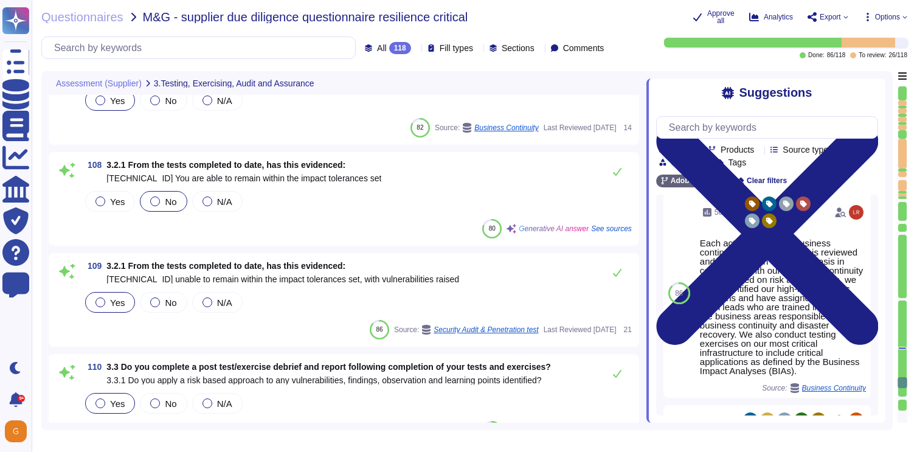
scroll to position [10536, 0]
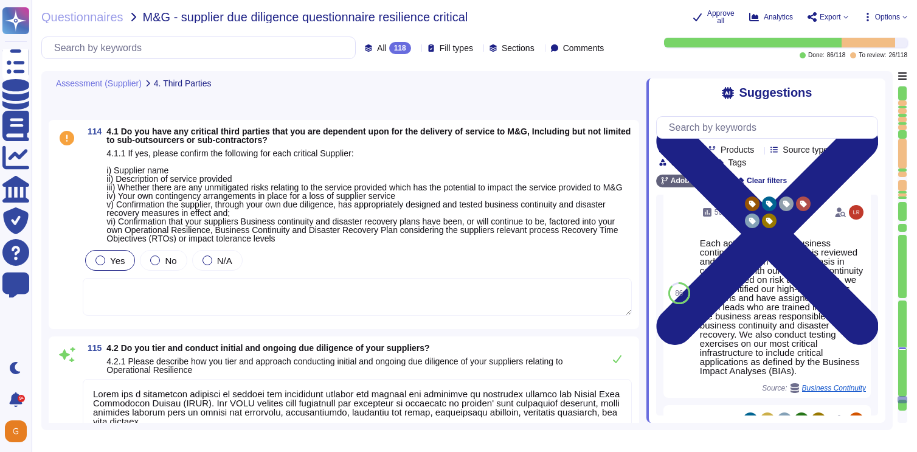
type textarea "Adobe has a structured approach to tiering and conducting initial and ongoing d…"
type textarea "Adobe is committed to maintaining the highest standards of security and complia…"
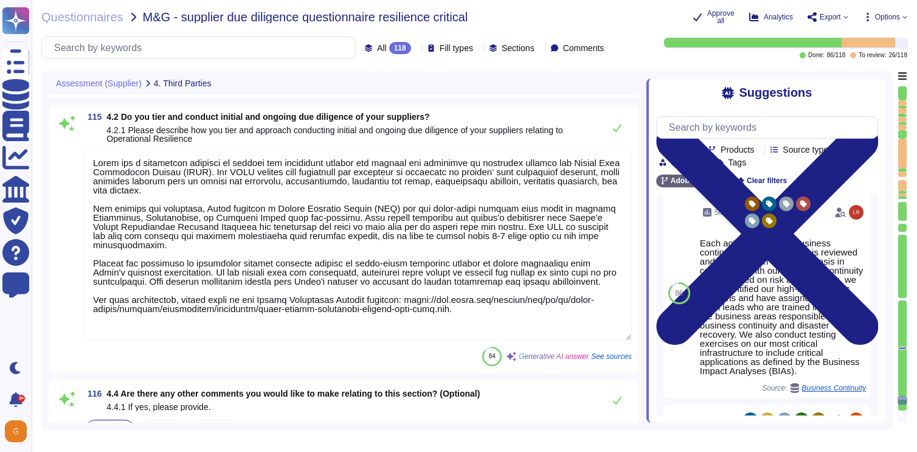
type textarea "Adobe has a documented and approved incident response plan in place to assist d…"
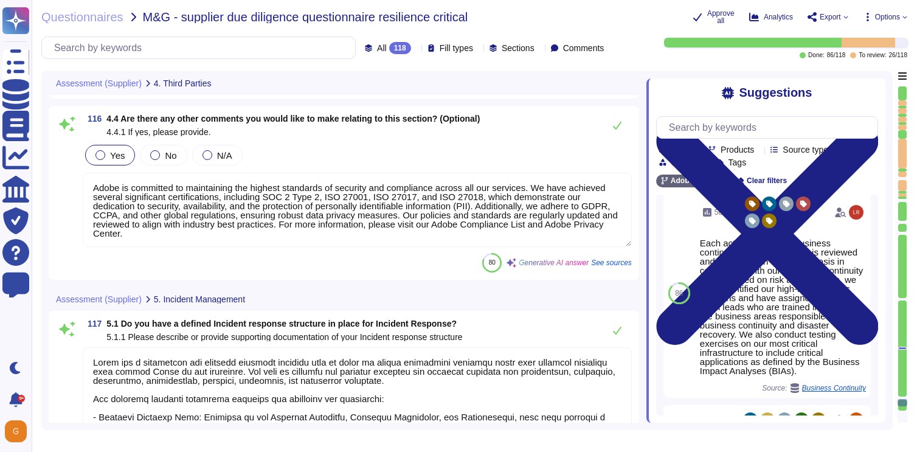
scroll to position [12003, 0]
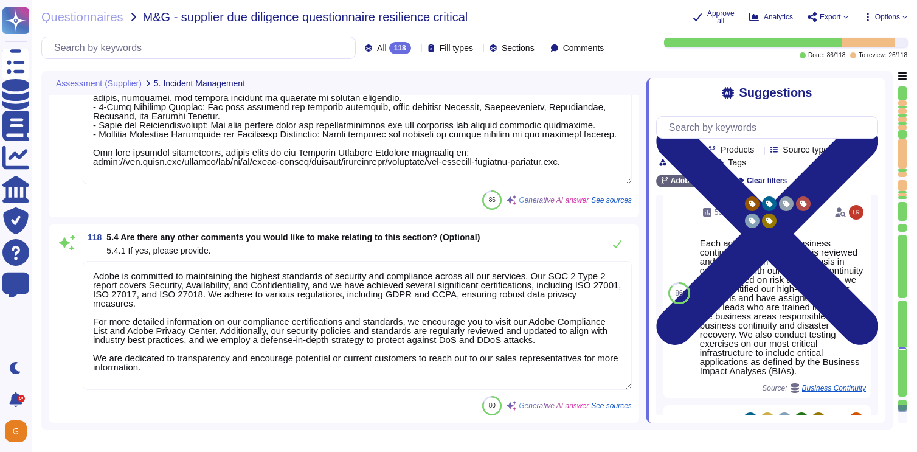
type textarea "Adobe is committed to maintaining the highest standards of security and complia…"
